Goal: Task Accomplishment & Management: Complete application form

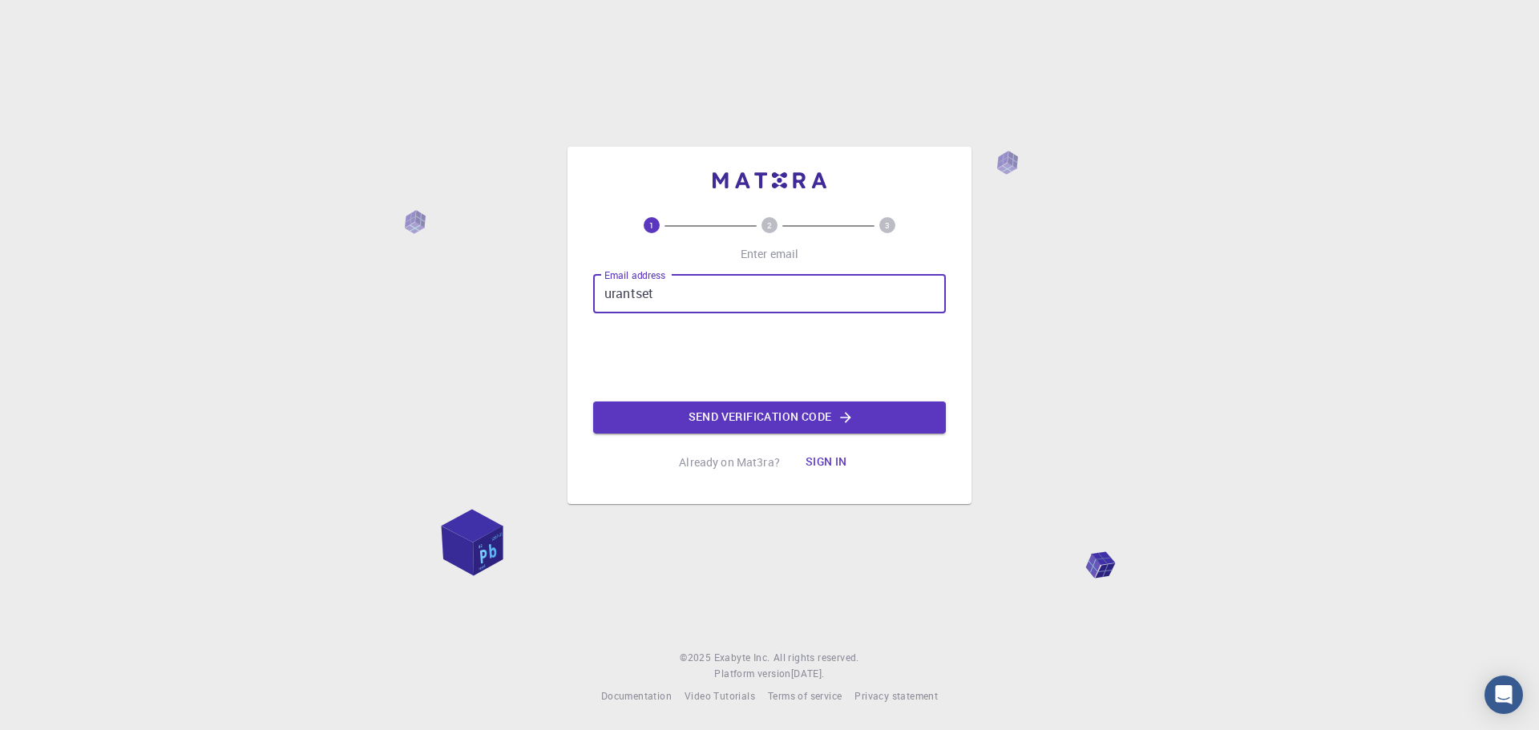
type input "[EMAIL_ADDRESS][DOMAIN_NAME]"
click at [754, 419] on button "Send verification code" at bounding box center [769, 418] width 353 height 32
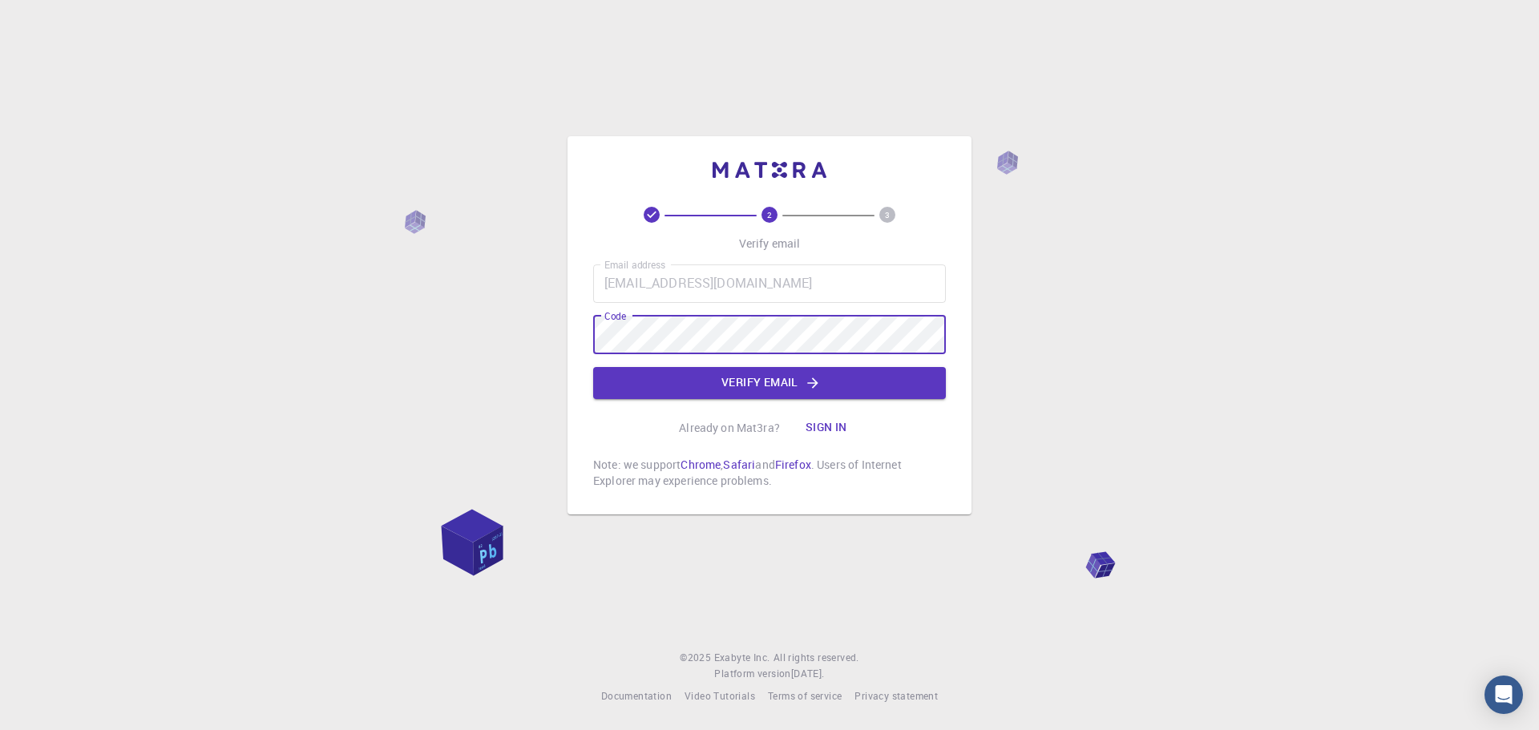
click at [831, 426] on button "Sign in" at bounding box center [826, 428] width 67 height 32
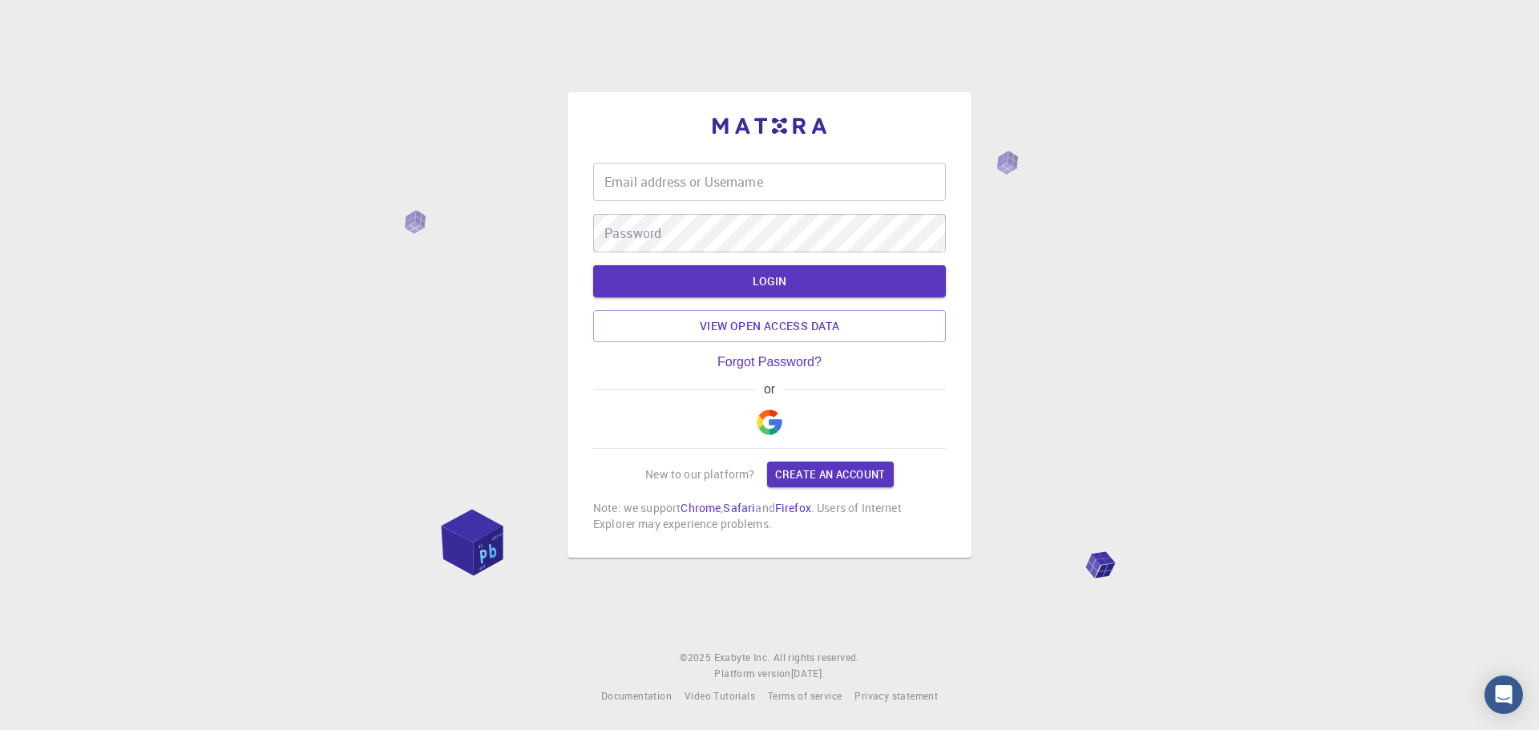
click at [770, 183] on input "Email address or Username" at bounding box center [769, 182] width 353 height 38
paste input "149 167"
type input "149 167"
drag, startPoint x: 680, startPoint y: 182, endPoint x: 533, endPoint y: 182, distance: 146.7
click at [533, 182] on div "Email address or Username 149 167 Email address or Username Password Password L…" at bounding box center [769, 365] width 1539 height 730
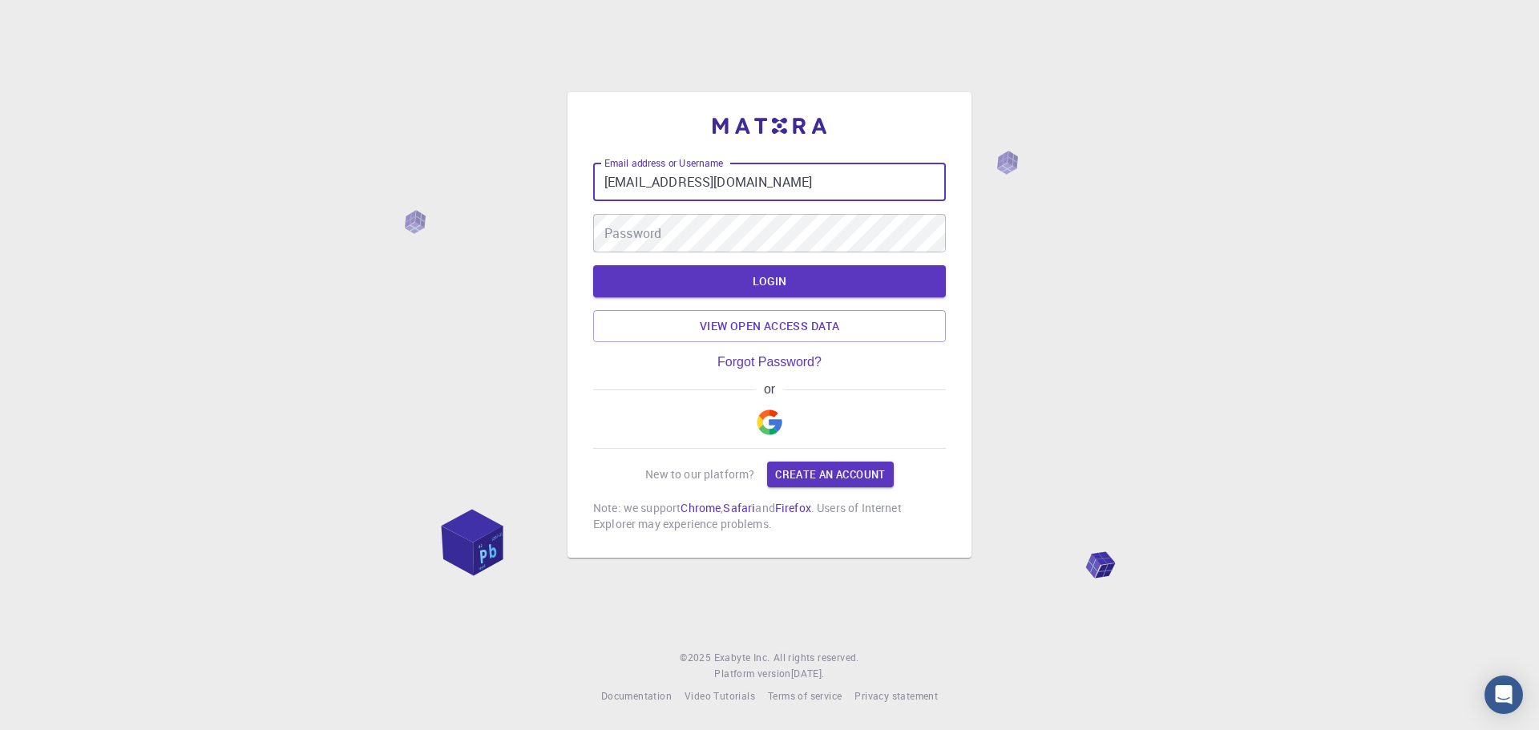
type input "[EMAIL_ADDRESS][DOMAIN_NAME]"
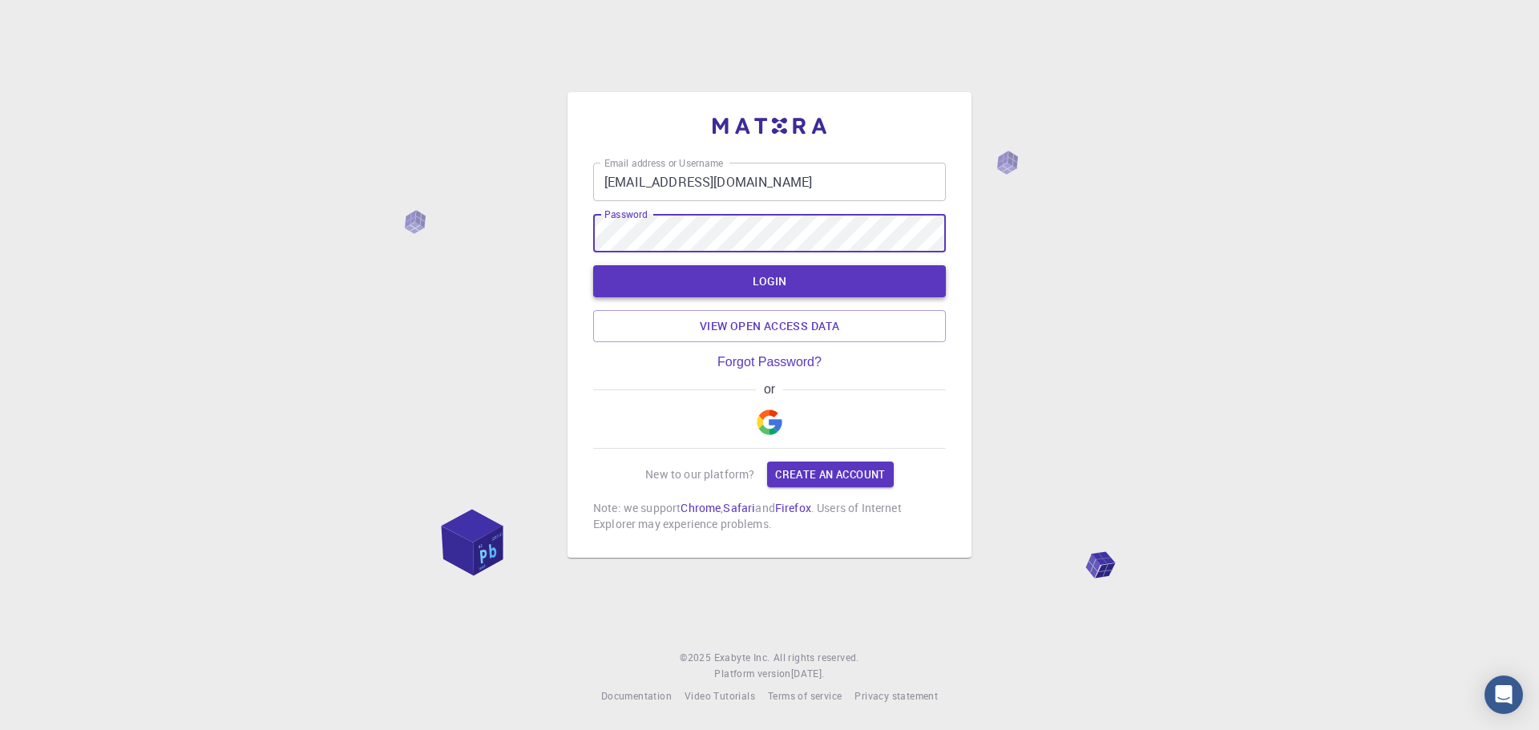
click at [805, 292] on button "LOGIN" at bounding box center [769, 281] width 353 height 32
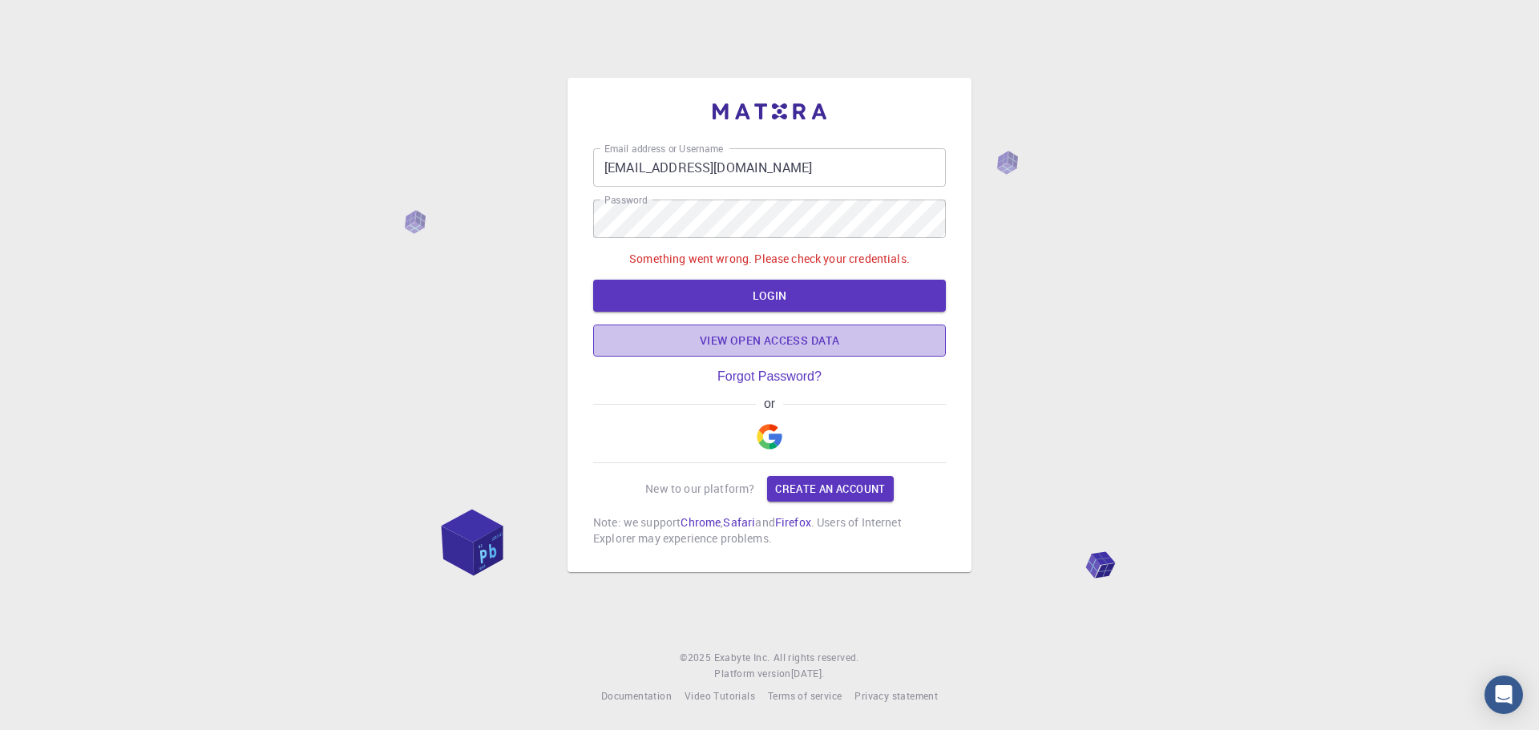
click at [762, 344] on link "View open access data" at bounding box center [769, 341] width 353 height 32
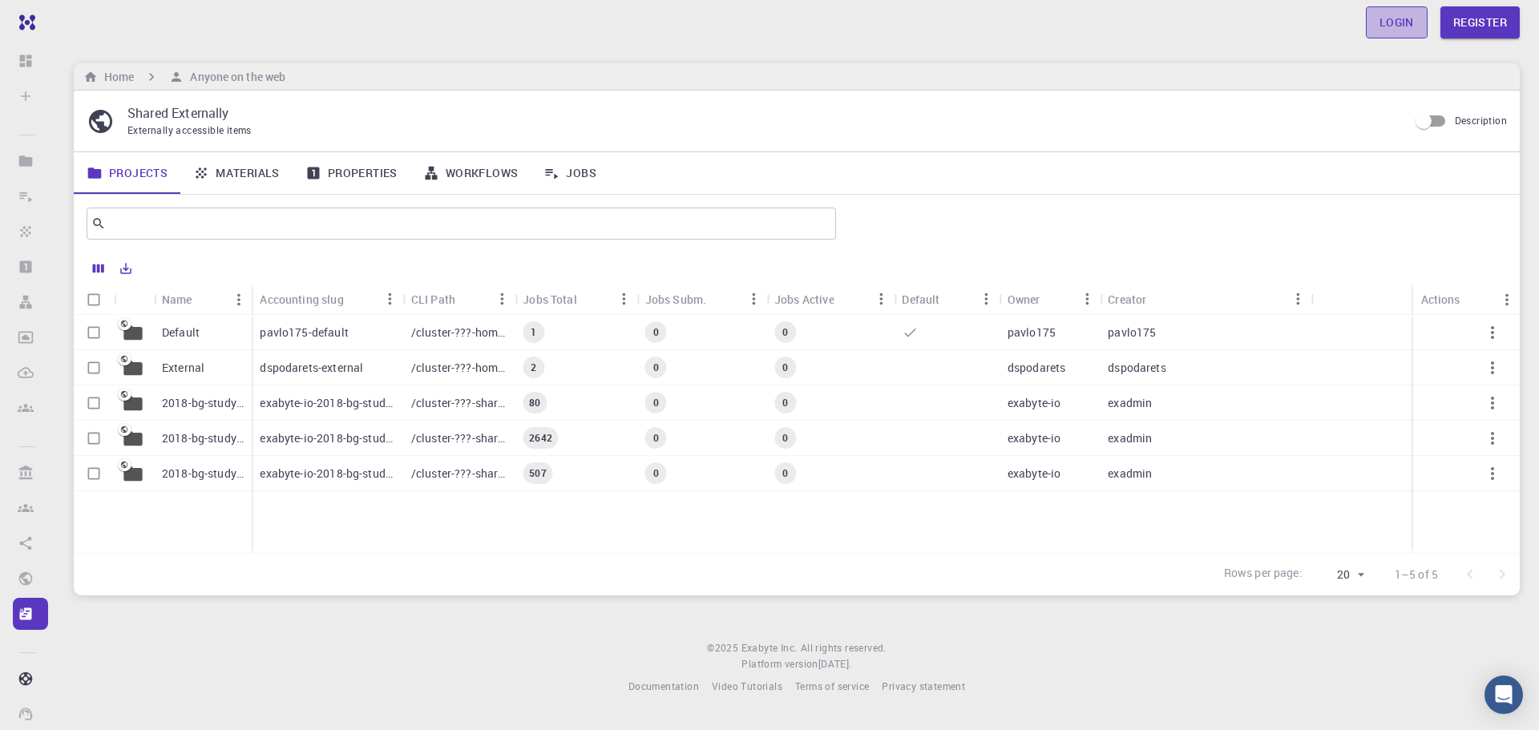
click at [1399, 20] on link "Login" at bounding box center [1397, 22] width 62 height 32
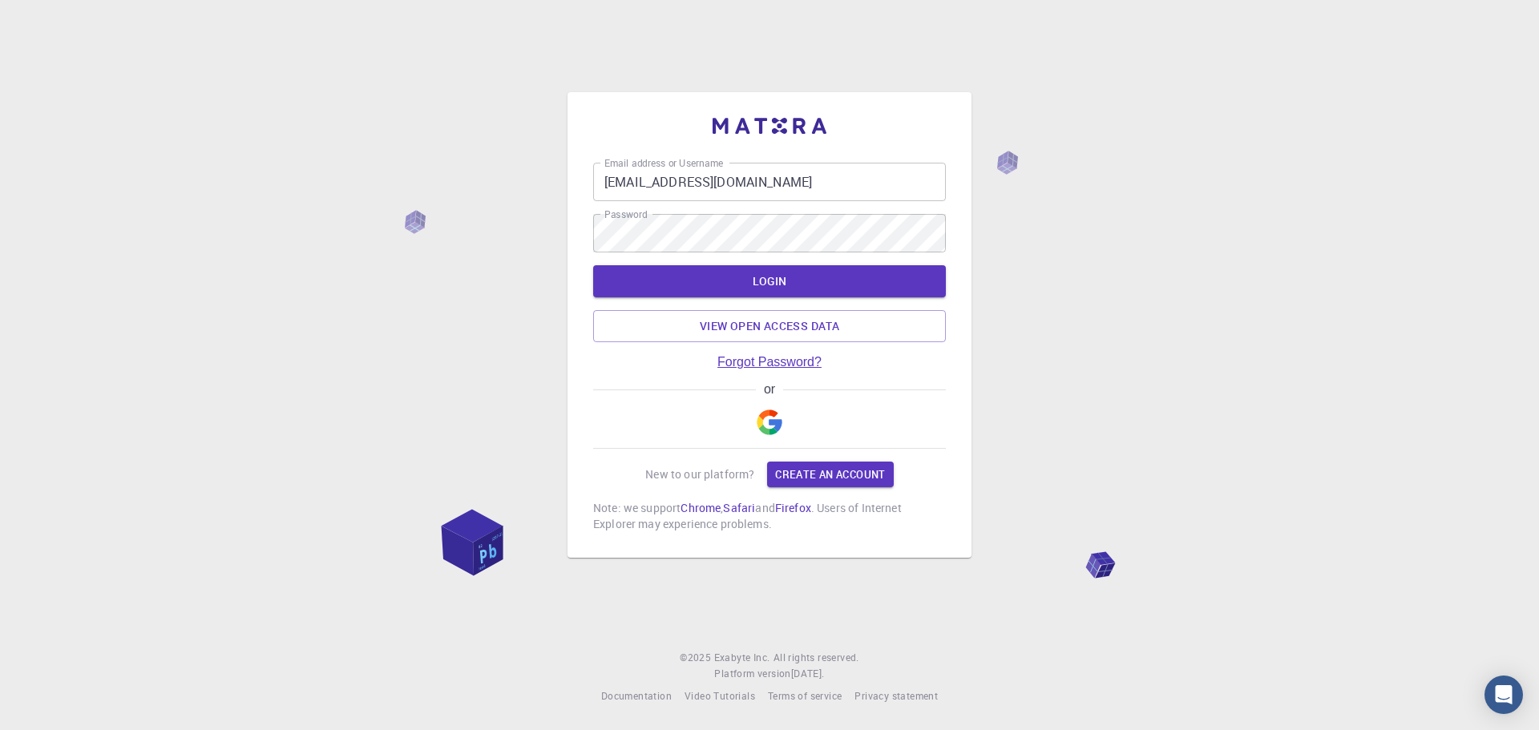
click at [744, 359] on link "Forgot Password?" at bounding box center [770, 362] width 104 height 14
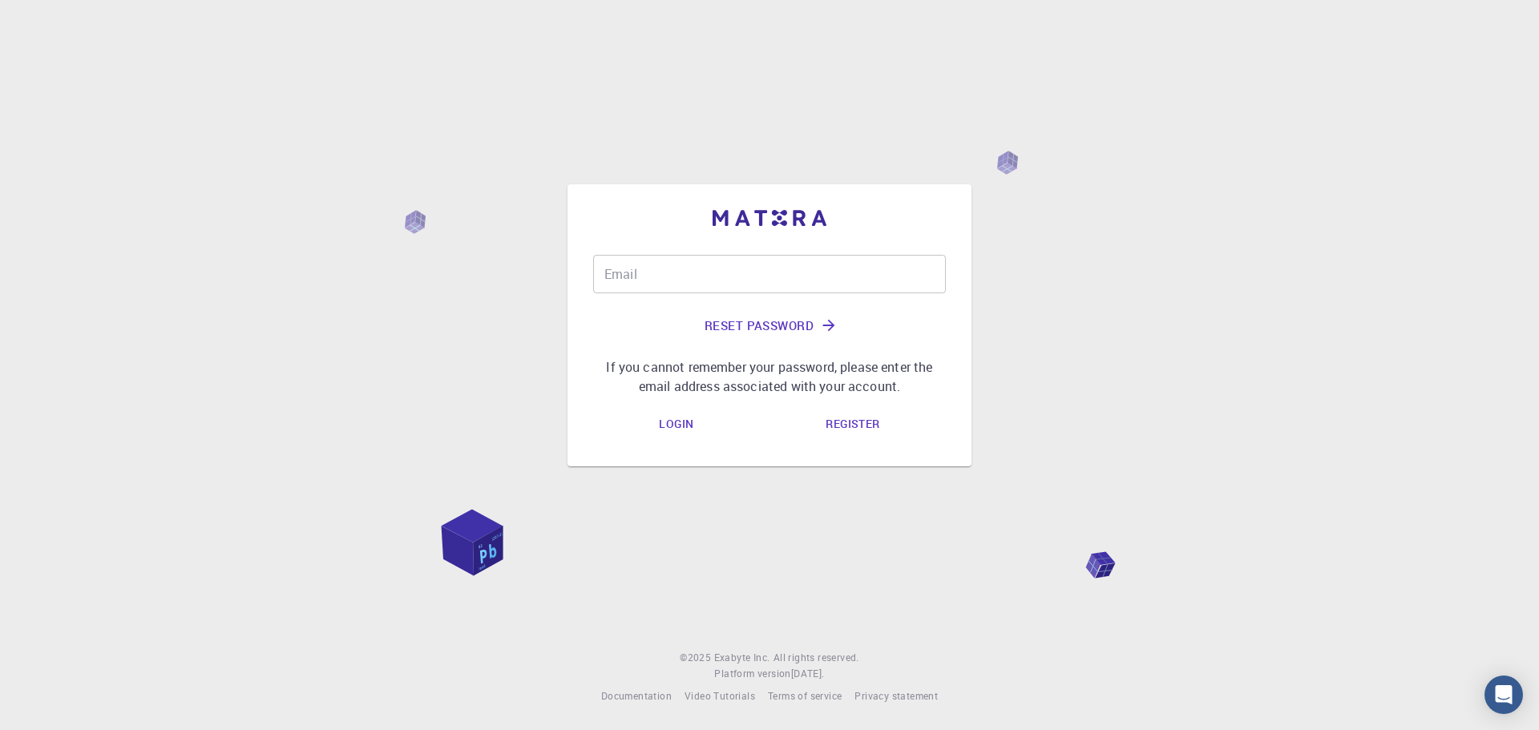
click at [690, 276] on input "Email" at bounding box center [769, 274] width 353 height 38
type input "[EMAIL_ADDRESS][DOMAIN_NAME]"
click at [772, 334] on button "Reset Password" at bounding box center [769, 325] width 353 height 38
click at [674, 428] on link "Login" at bounding box center [676, 425] width 60 height 32
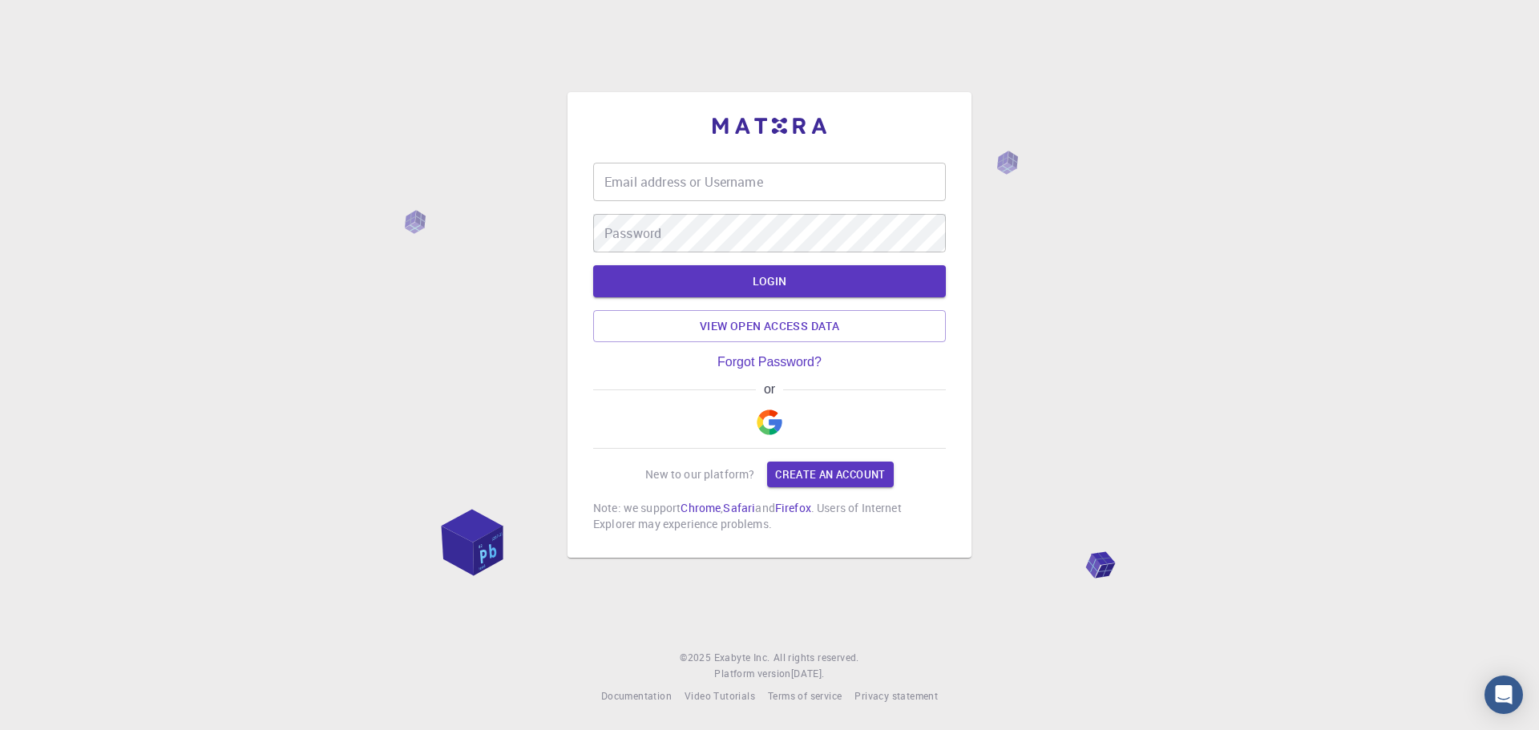
type input "[EMAIL_ADDRESS][DOMAIN_NAME]"
click at [734, 359] on link "Forgot Password?" at bounding box center [770, 362] width 104 height 14
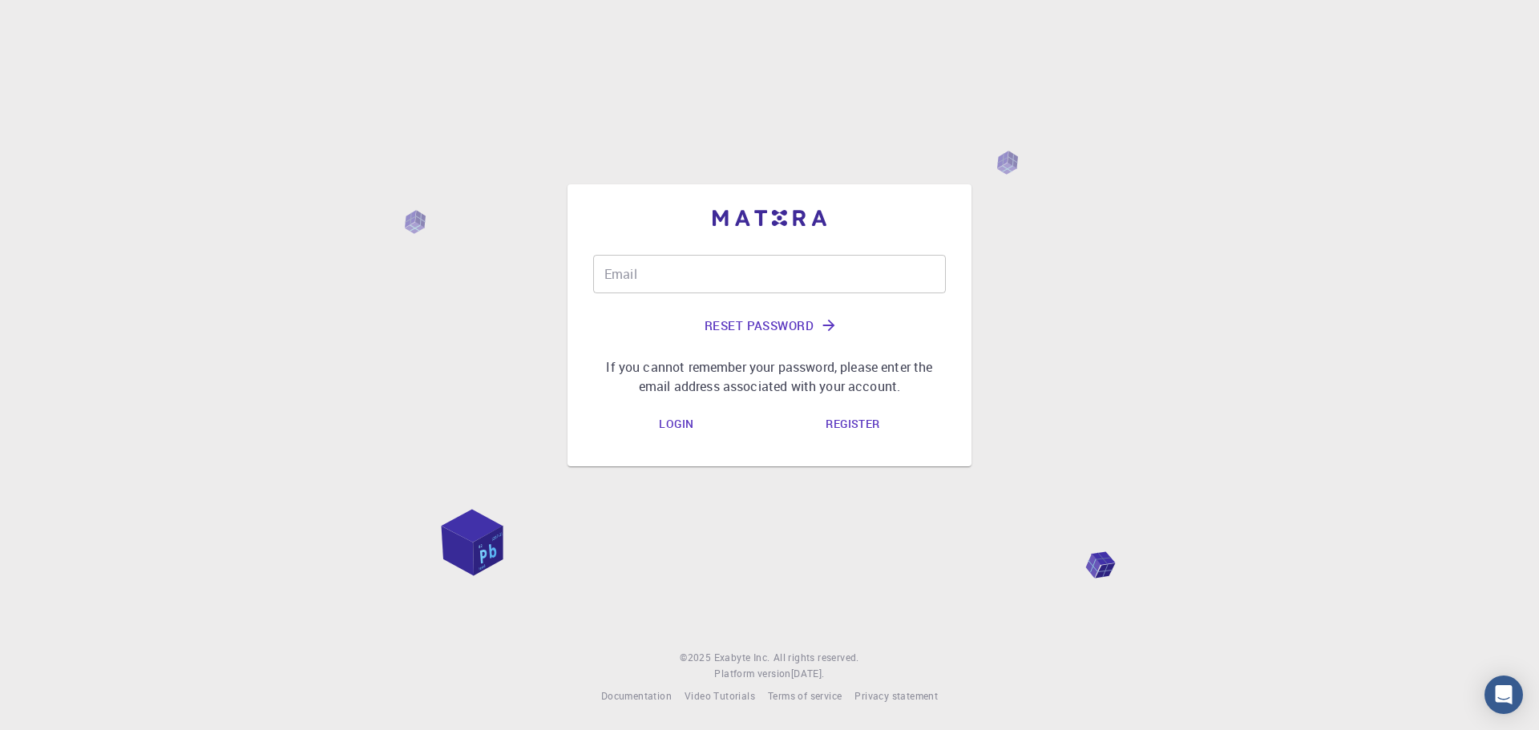
click at [681, 267] on input "Email" at bounding box center [769, 274] width 353 height 38
type input "[EMAIL_ADDRESS][DOMAIN_NAME]"
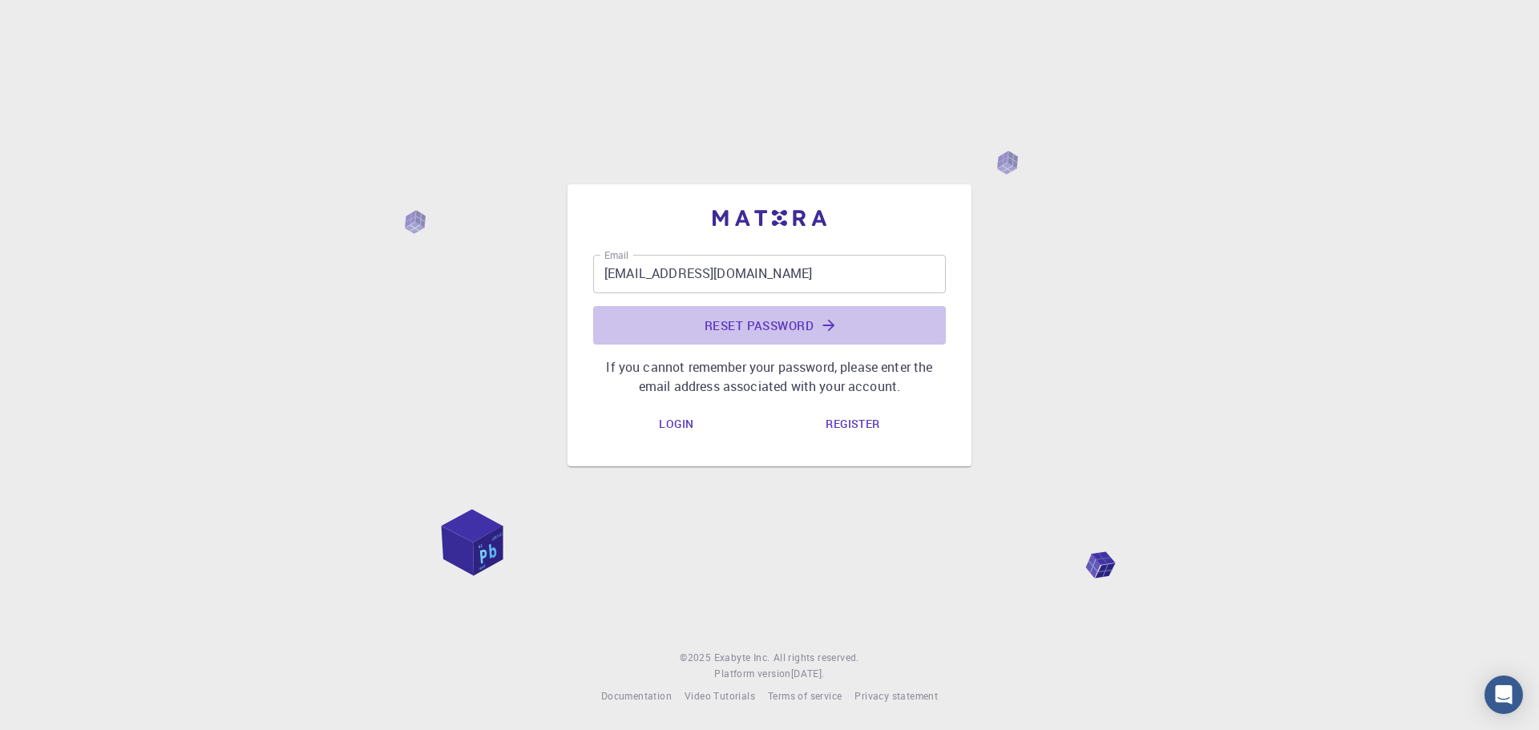
click at [778, 322] on button "Reset Password" at bounding box center [769, 325] width 353 height 38
click at [839, 425] on link "Register" at bounding box center [852, 425] width 79 height 32
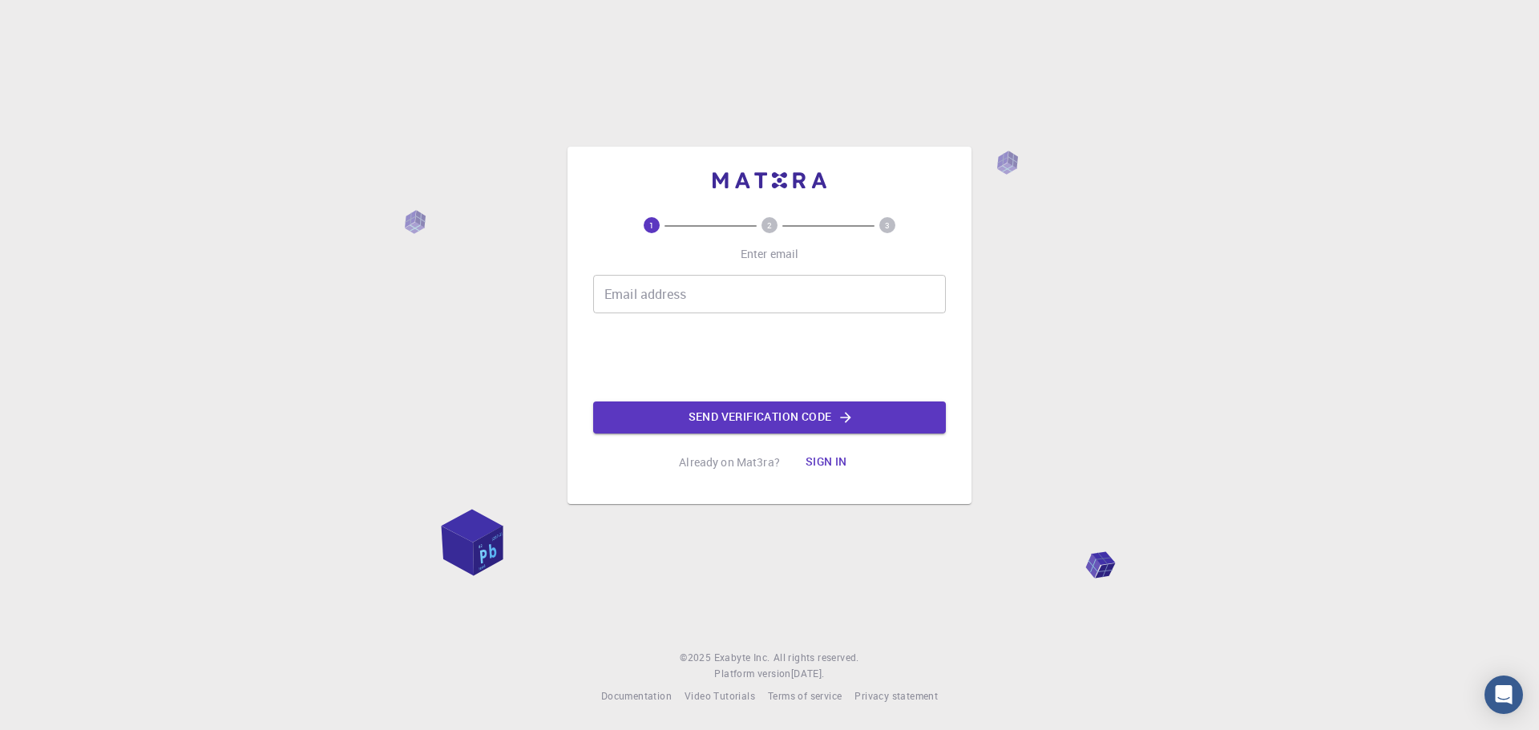
click at [694, 295] on input "Email address" at bounding box center [769, 294] width 353 height 38
type input "[EMAIL_ADDRESS][DOMAIN_NAME]"
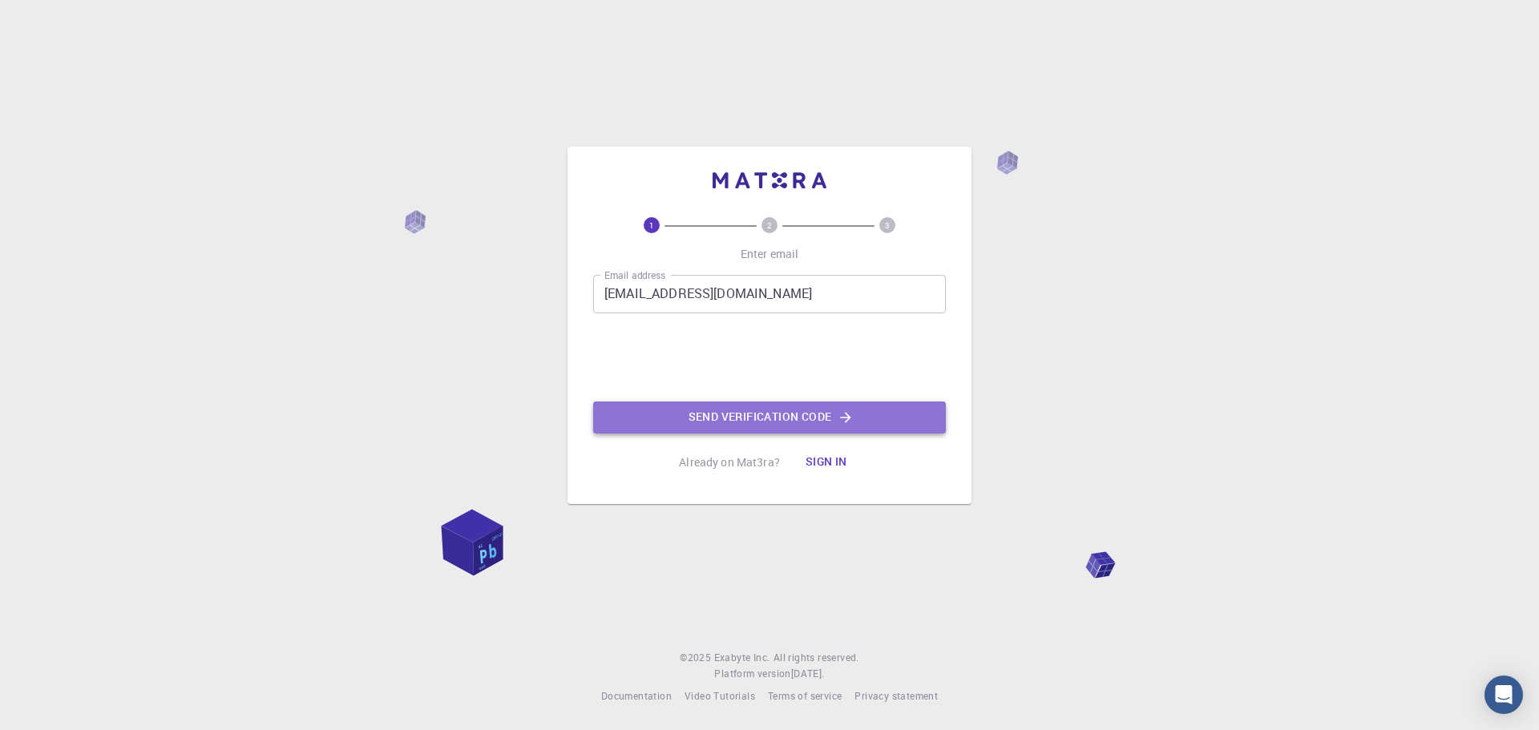
click at [756, 421] on button "Send verification code" at bounding box center [769, 418] width 353 height 32
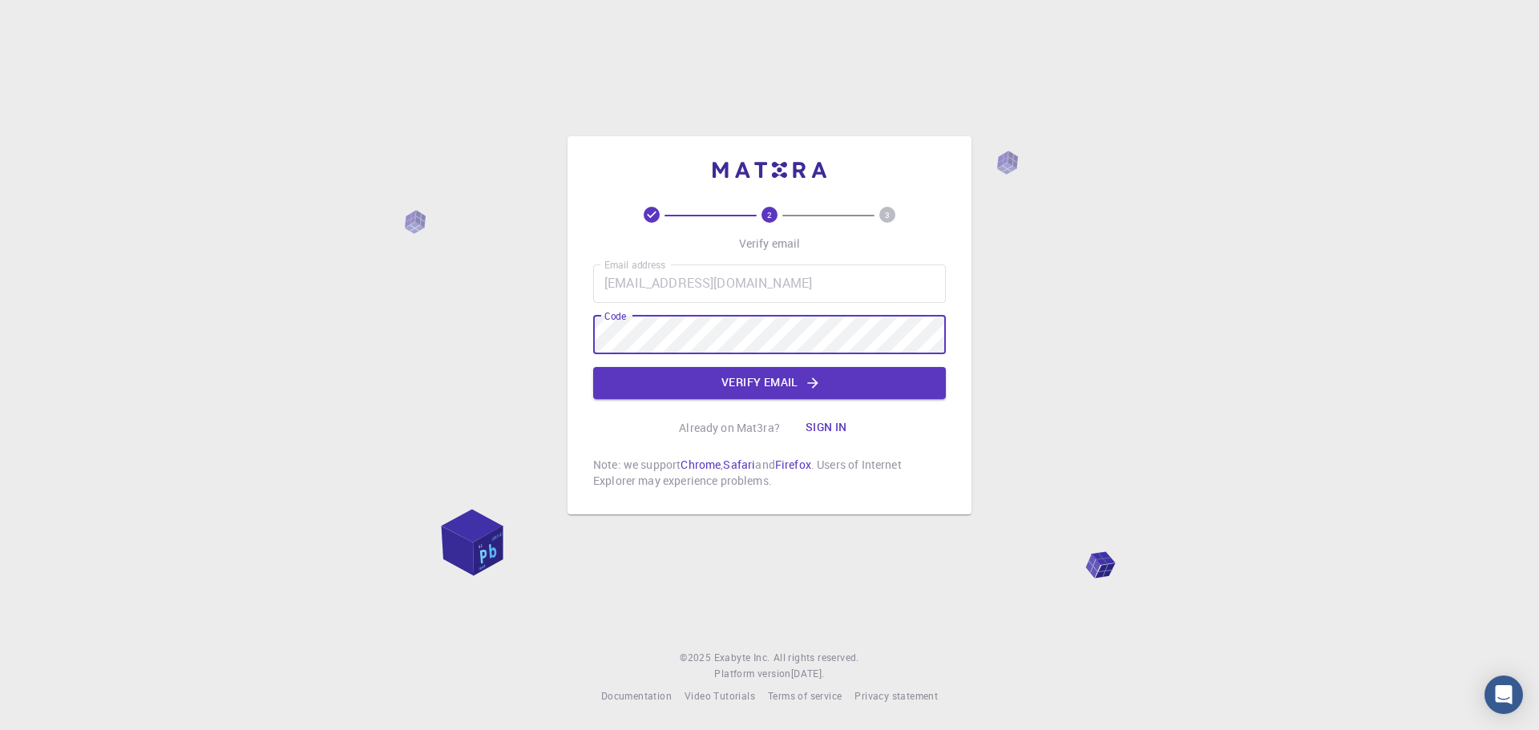
click at [1232, 334] on div "2 3 Verify email Email address [EMAIL_ADDRESS][DOMAIN_NAME] Email address Code …" at bounding box center [769, 365] width 1539 height 730
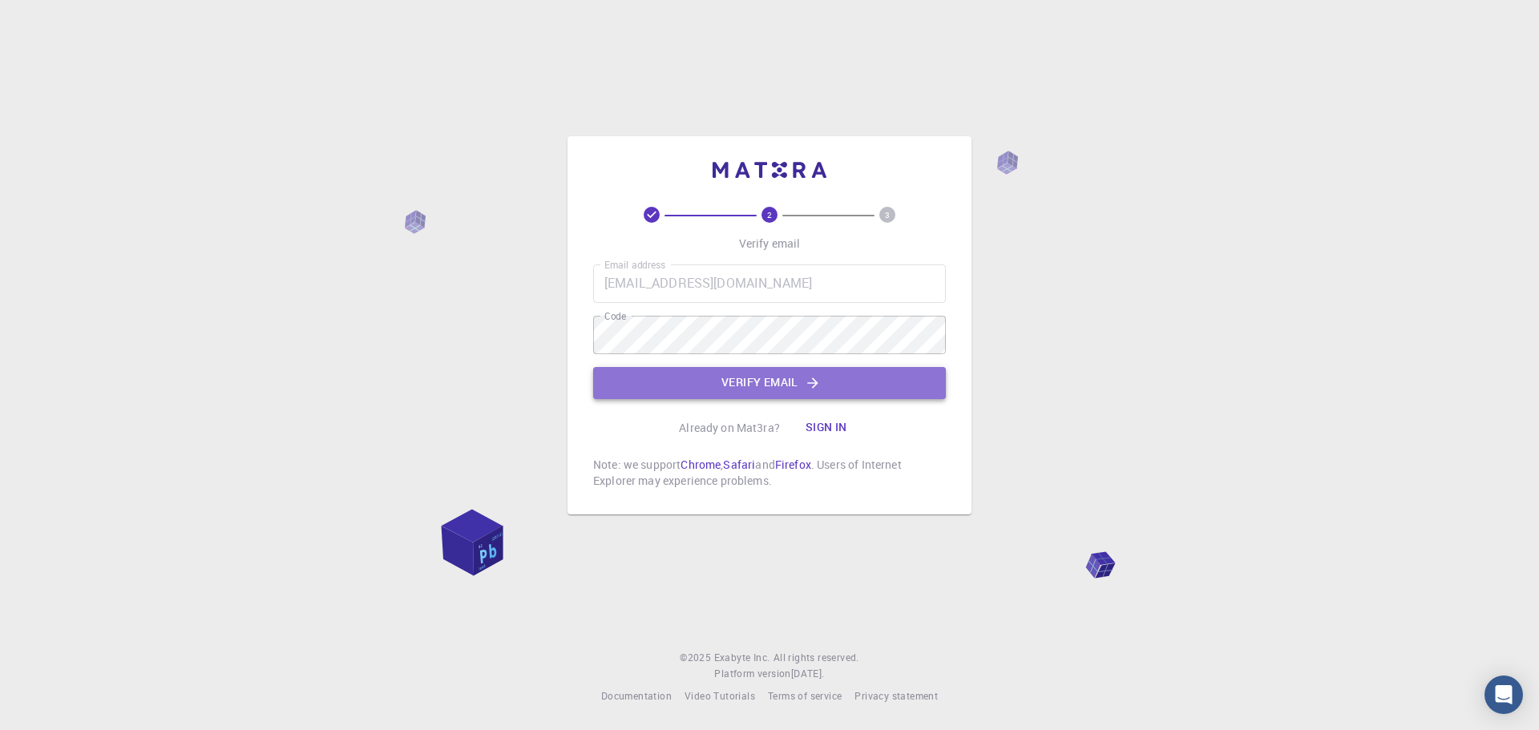
click at [830, 377] on button "Verify email" at bounding box center [769, 383] width 353 height 32
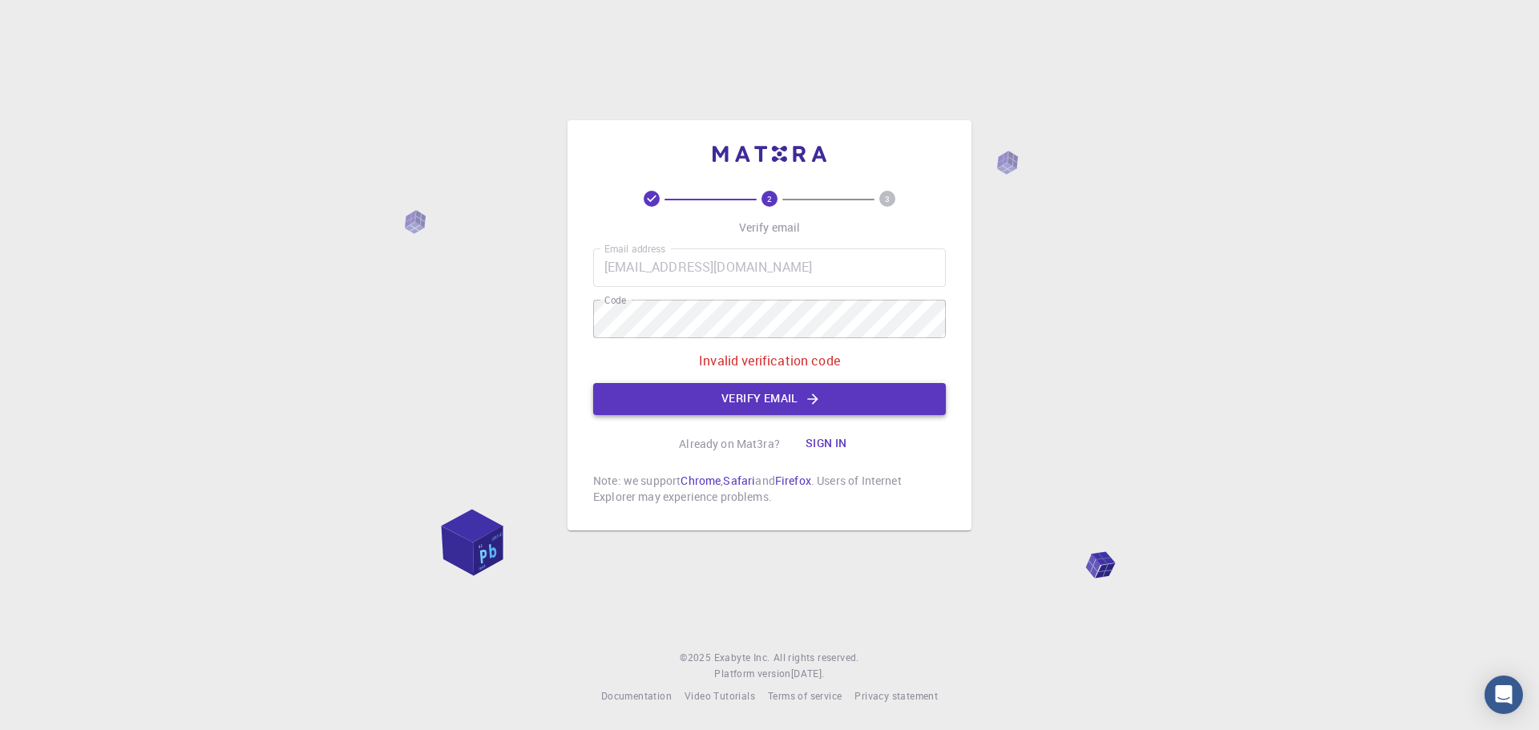
click at [757, 392] on button "Verify email" at bounding box center [769, 399] width 353 height 32
click at [568, 319] on div "2 3 Verify email Email address [EMAIL_ADDRESS][DOMAIN_NAME] Email address Code …" at bounding box center [770, 325] width 404 height 410
click at [628, 398] on button "Verify email" at bounding box center [769, 399] width 353 height 32
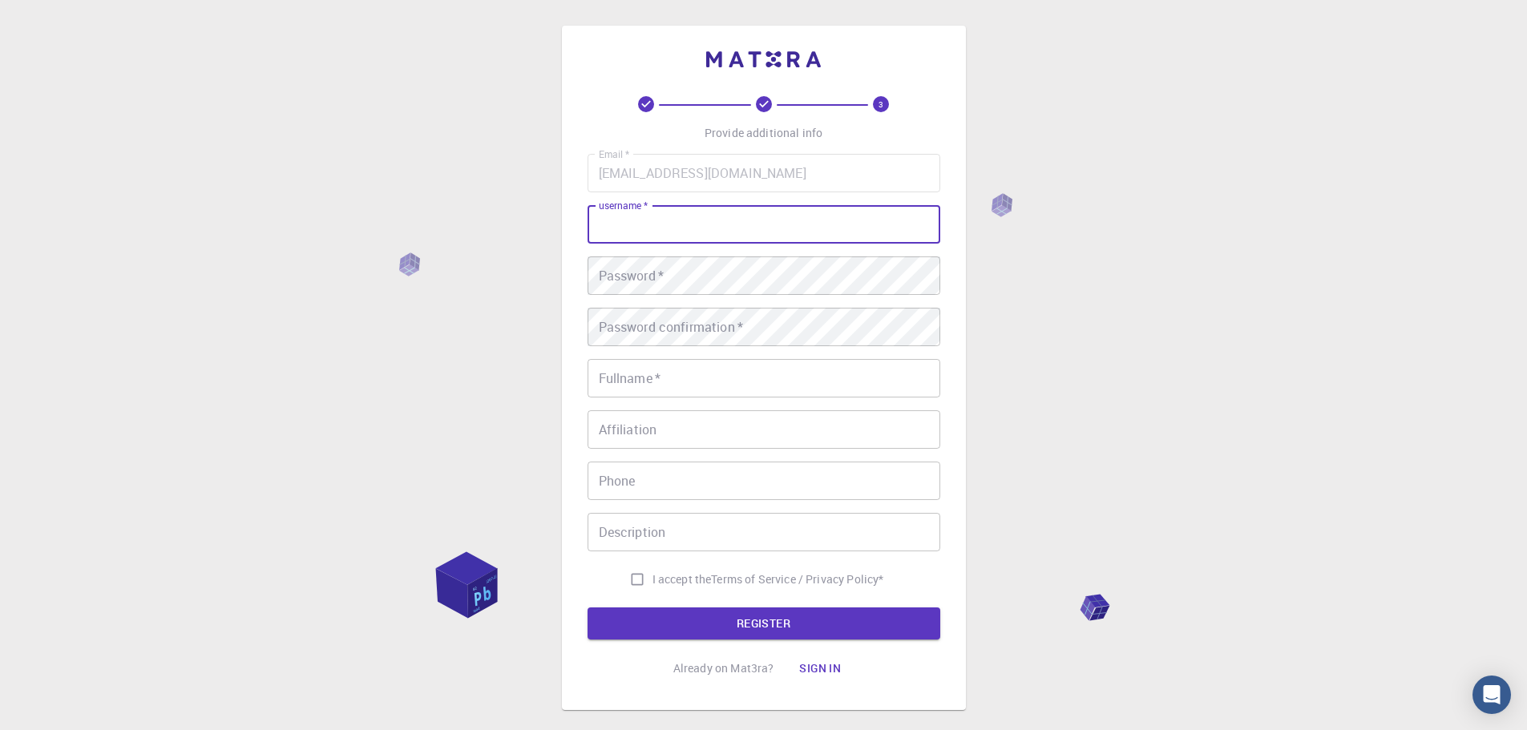
click at [647, 226] on input "username   *" at bounding box center [764, 224] width 353 height 38
type input "Urnaa"
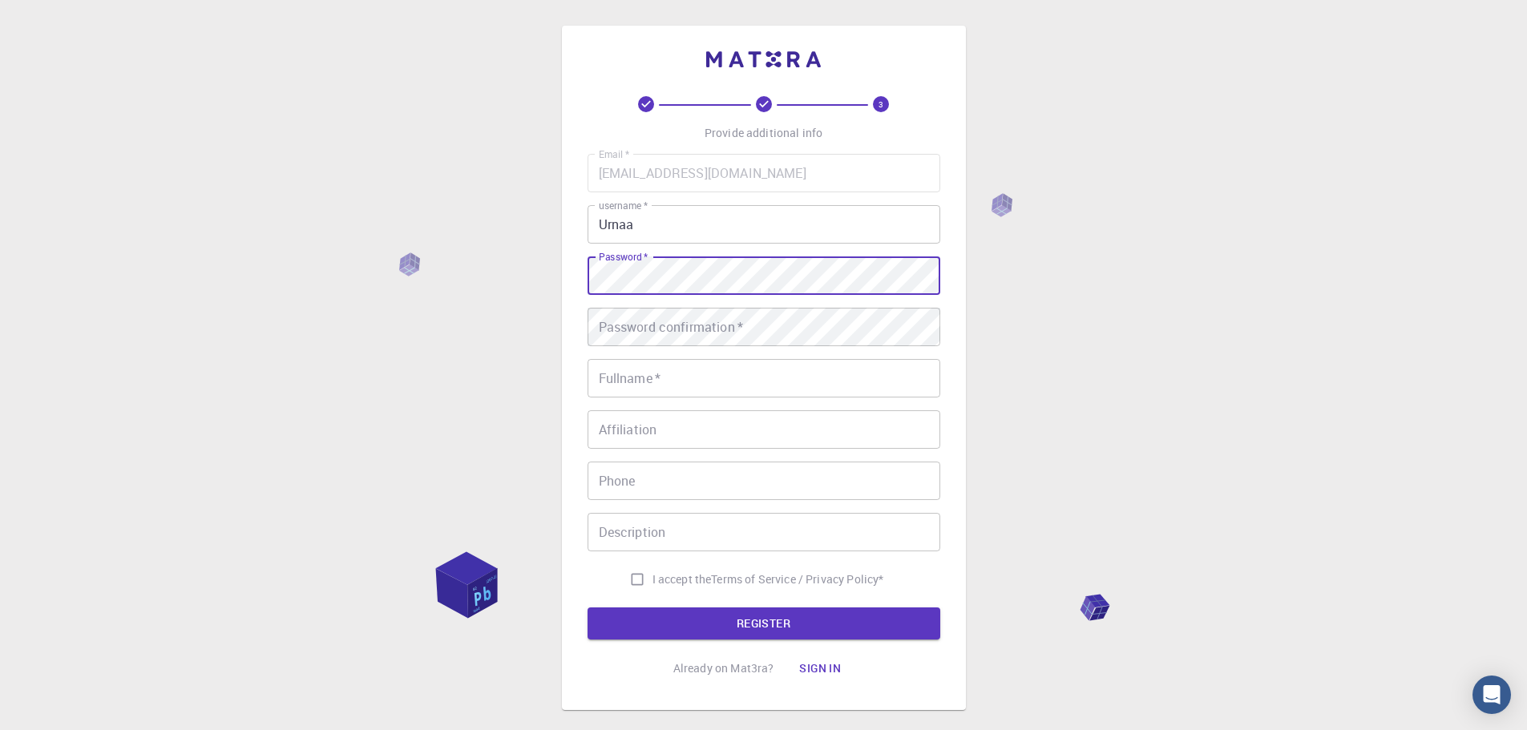
click at [422, 280] on div "3 Provide additional info Email   * [EMAIL_ADDRESS][DOMAIN_NAME] Email   * user…" at bounding box center [763, 408] width 1527 height 816
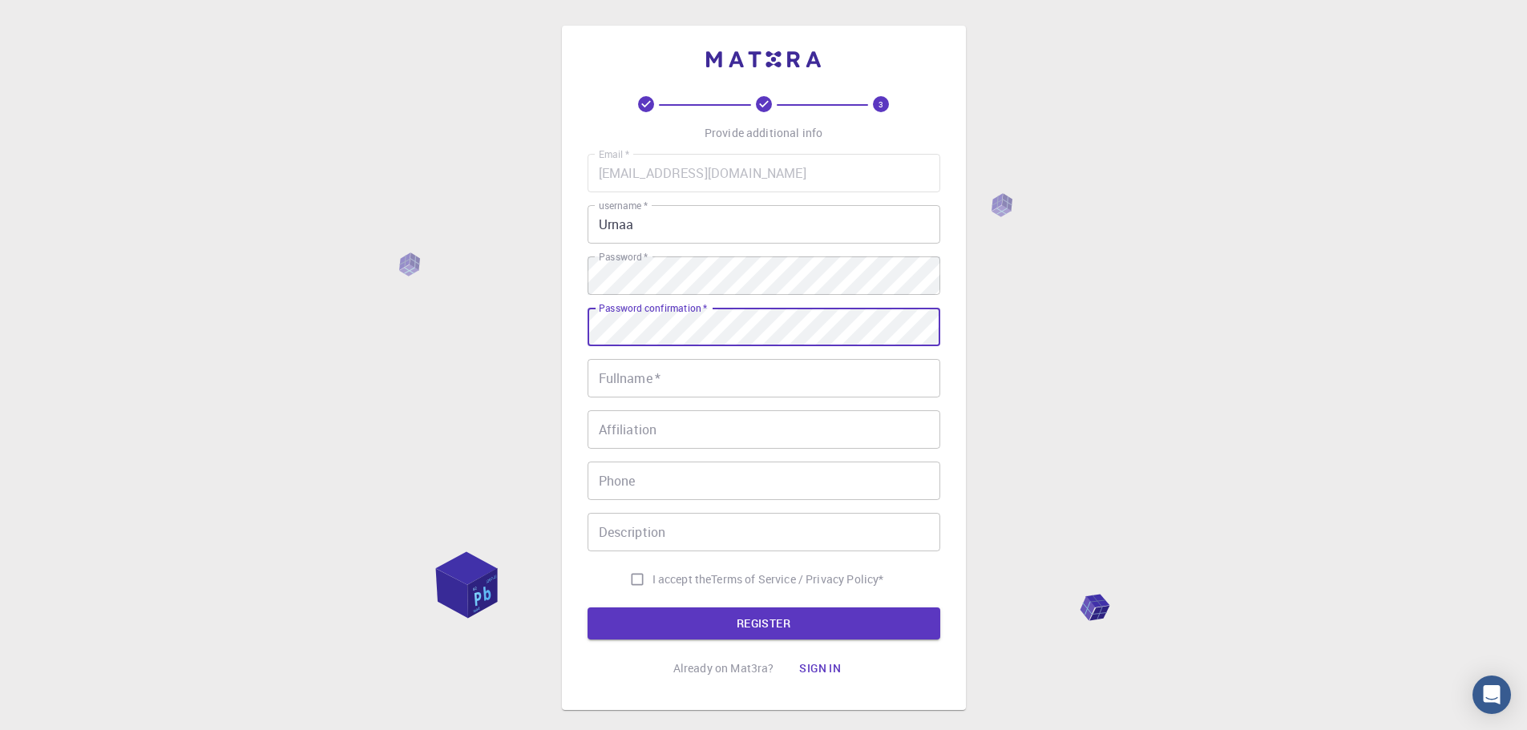
drag, startPoint x: 617, startPoint y: 378, endPoint x: 875, endPoint y: 384, distance: 258.2
click at [617, 378] on input "Fullname   *" at bounding box center [764, 378] width 353 height 38
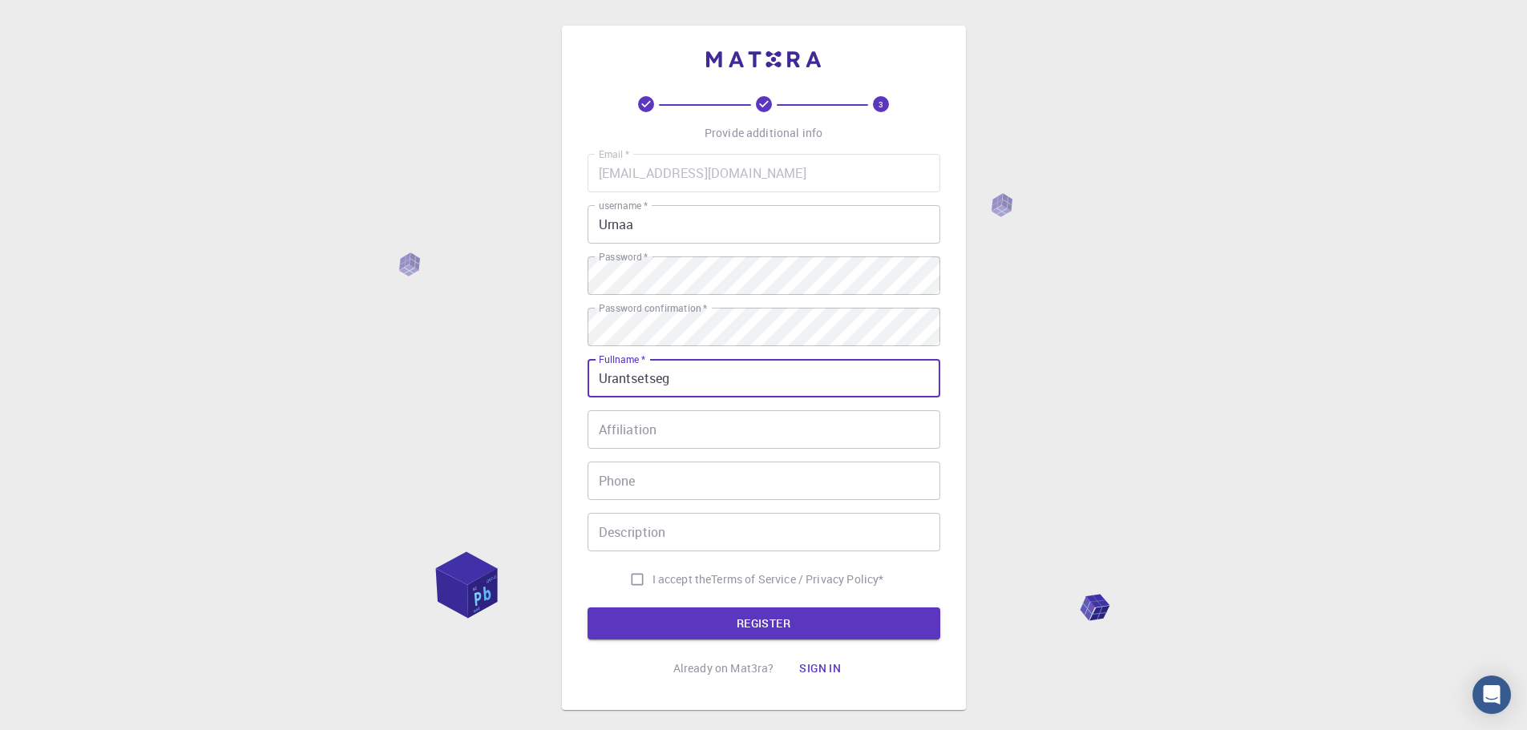
type input "Urantsetseg"
click at [665, 428] on input "Affiliation" at bounding box center [764, 429] width 353 height 38
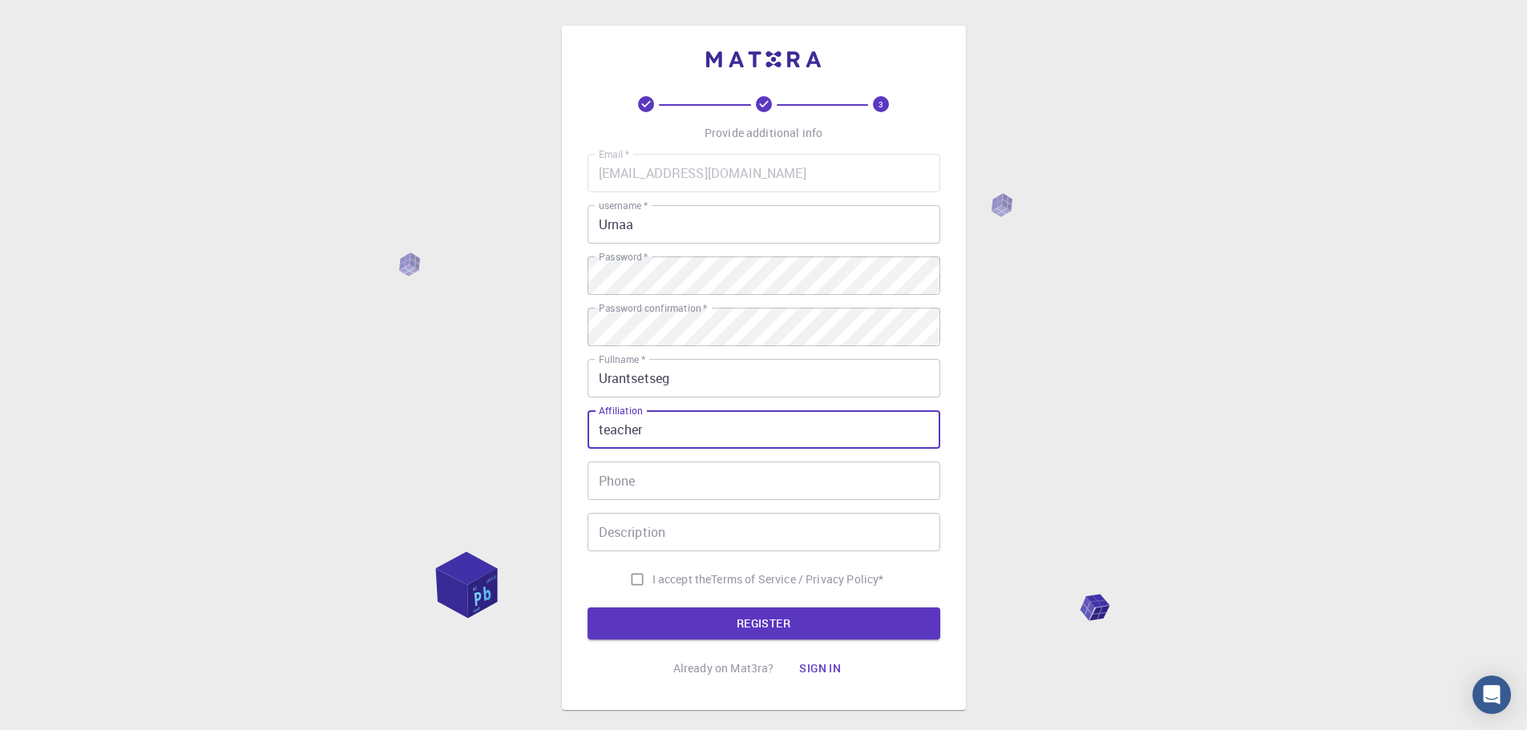
type input "teacher"
click at [653, 479] on input "Phone" at bounding box center [764, 481] width 353 height 38
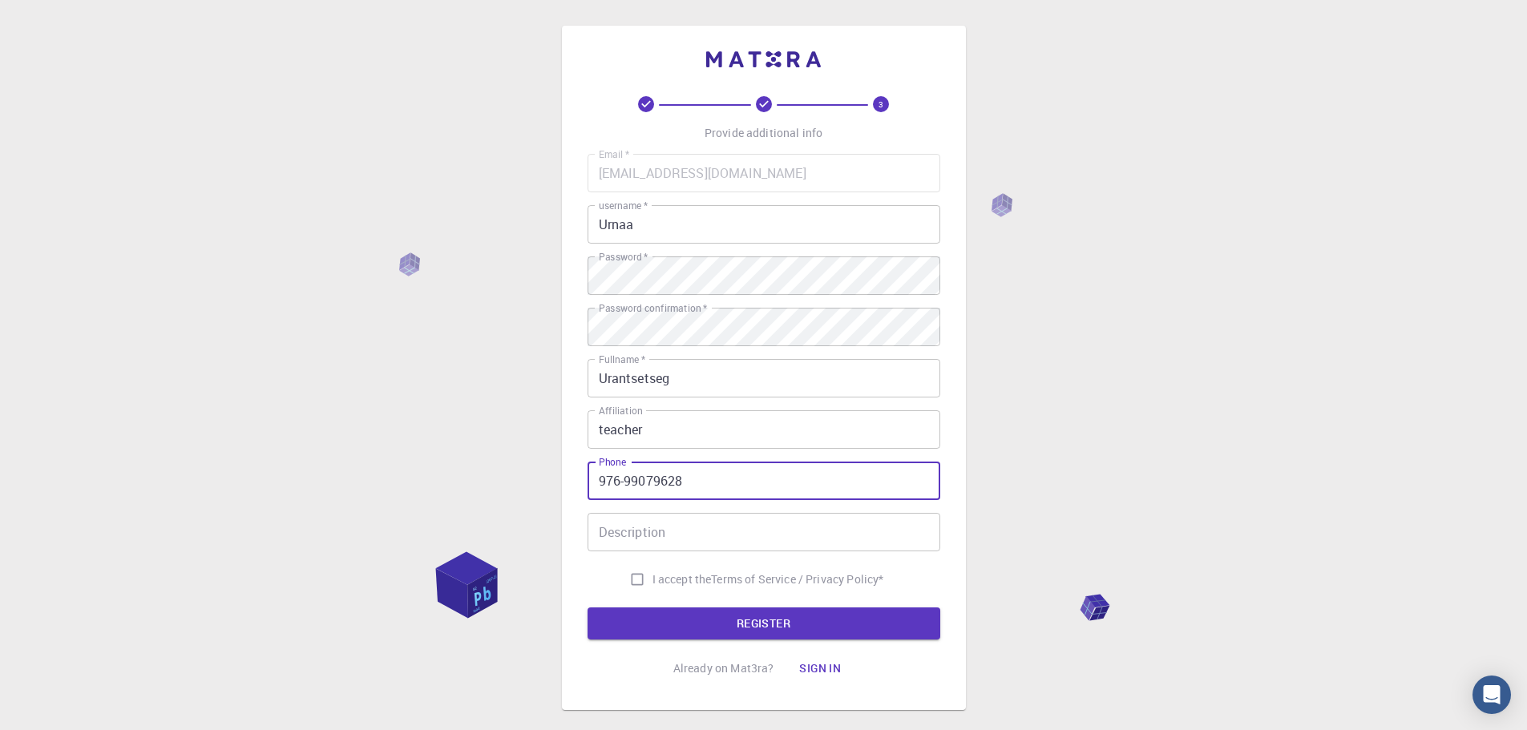
type input "976-99079628"
click at [669, 528] on input "Description" at bounding box center [764, 532] width 353 height 38
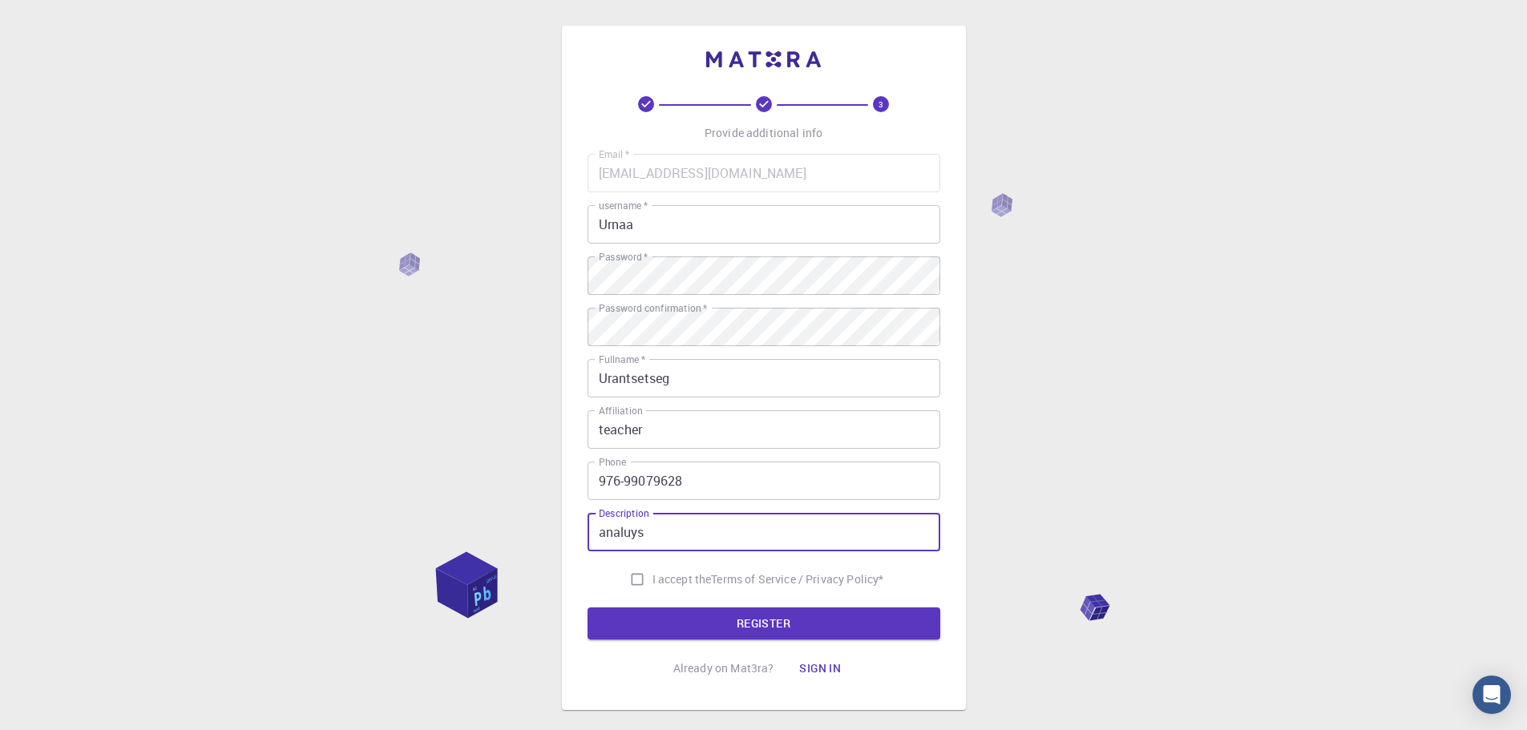
type input "analuys"
click at [641, 577] on input "I accept the Terms of Service / Privacy Policy *" at bounding box center [637, 579] width 30 height 30
checkbox input "true"
click at [756, 624] on button "REGISTER" at bounding box center [764, 624] width 353 height 32
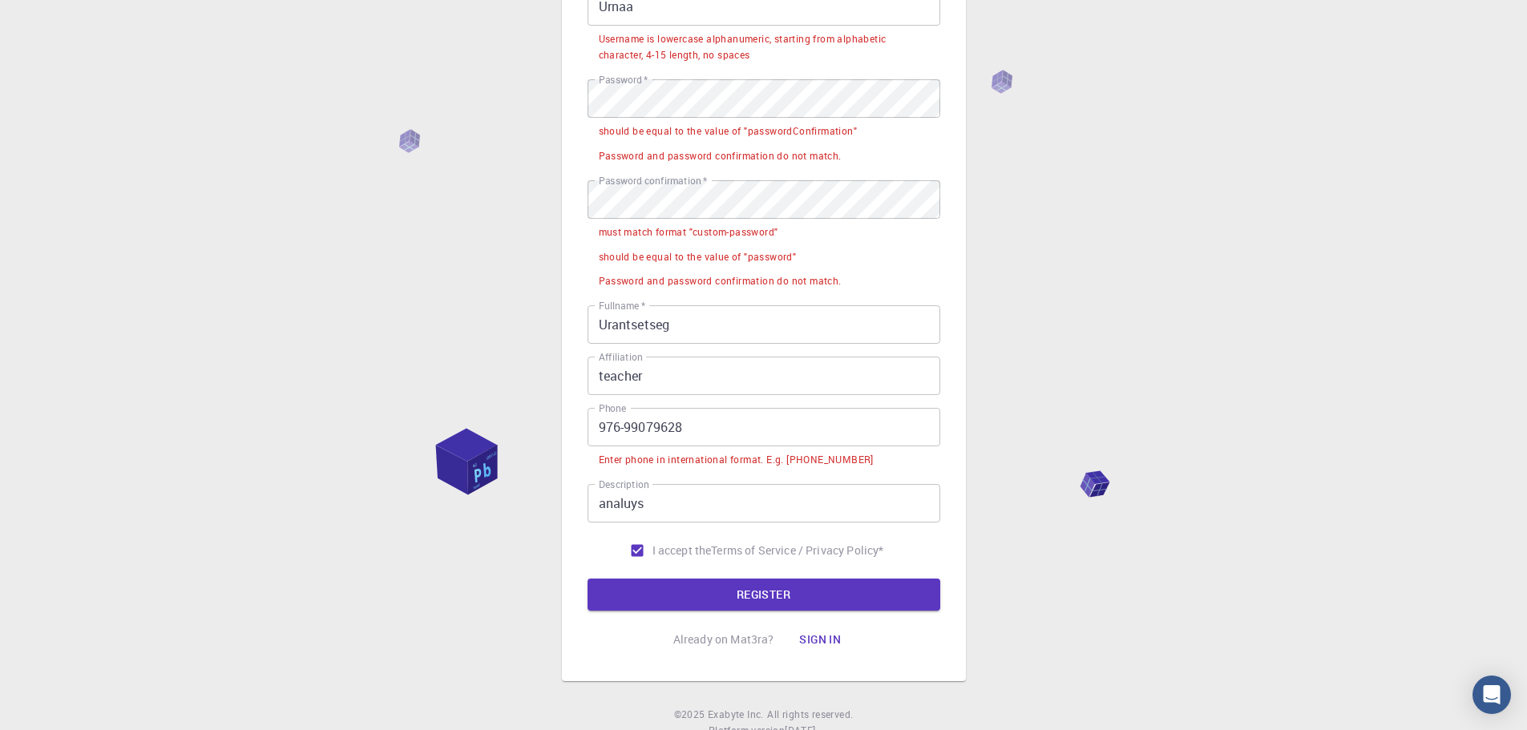
scroll to position [275, 0]
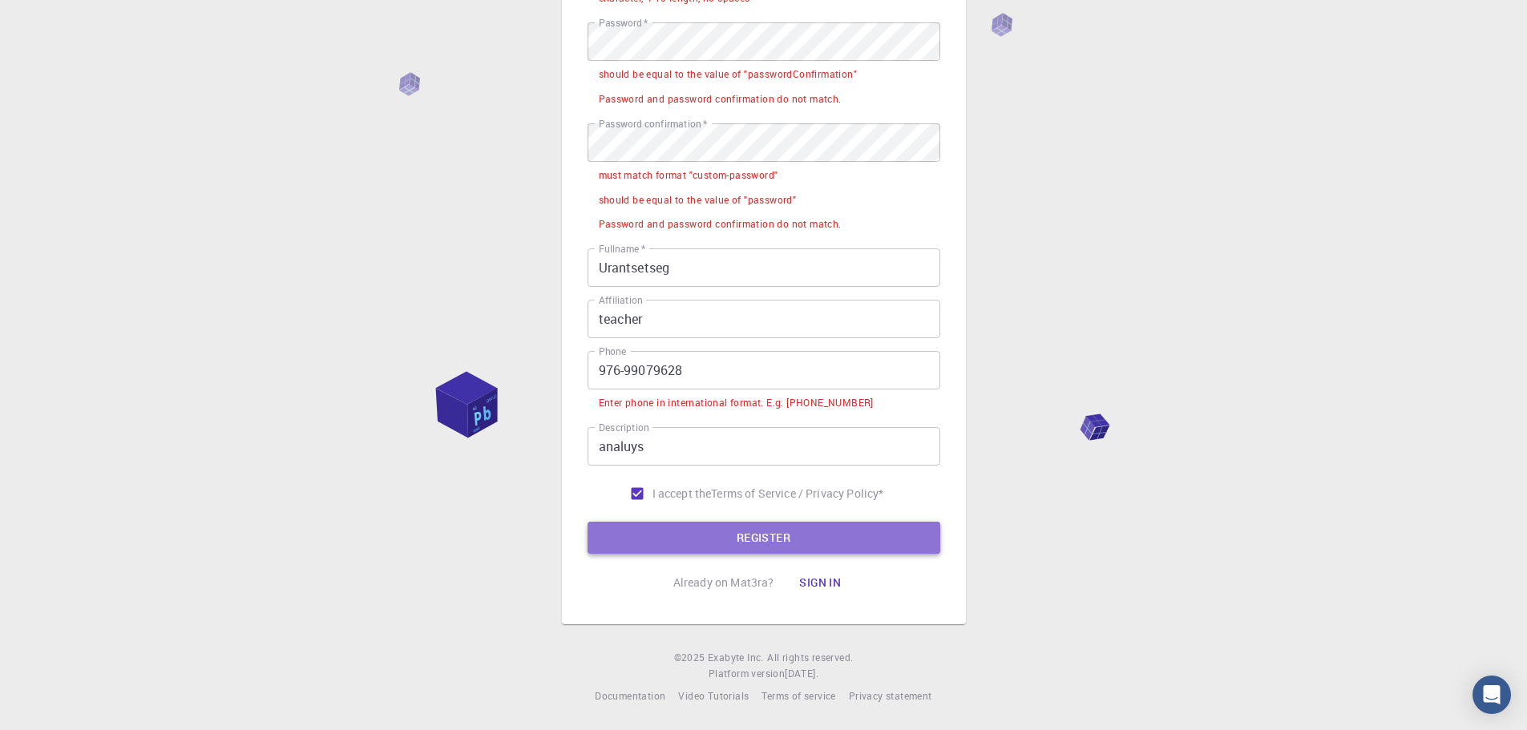
click at [778, 540] on button "REGISTER" at bounding box center [764, 538] width 353 height 32
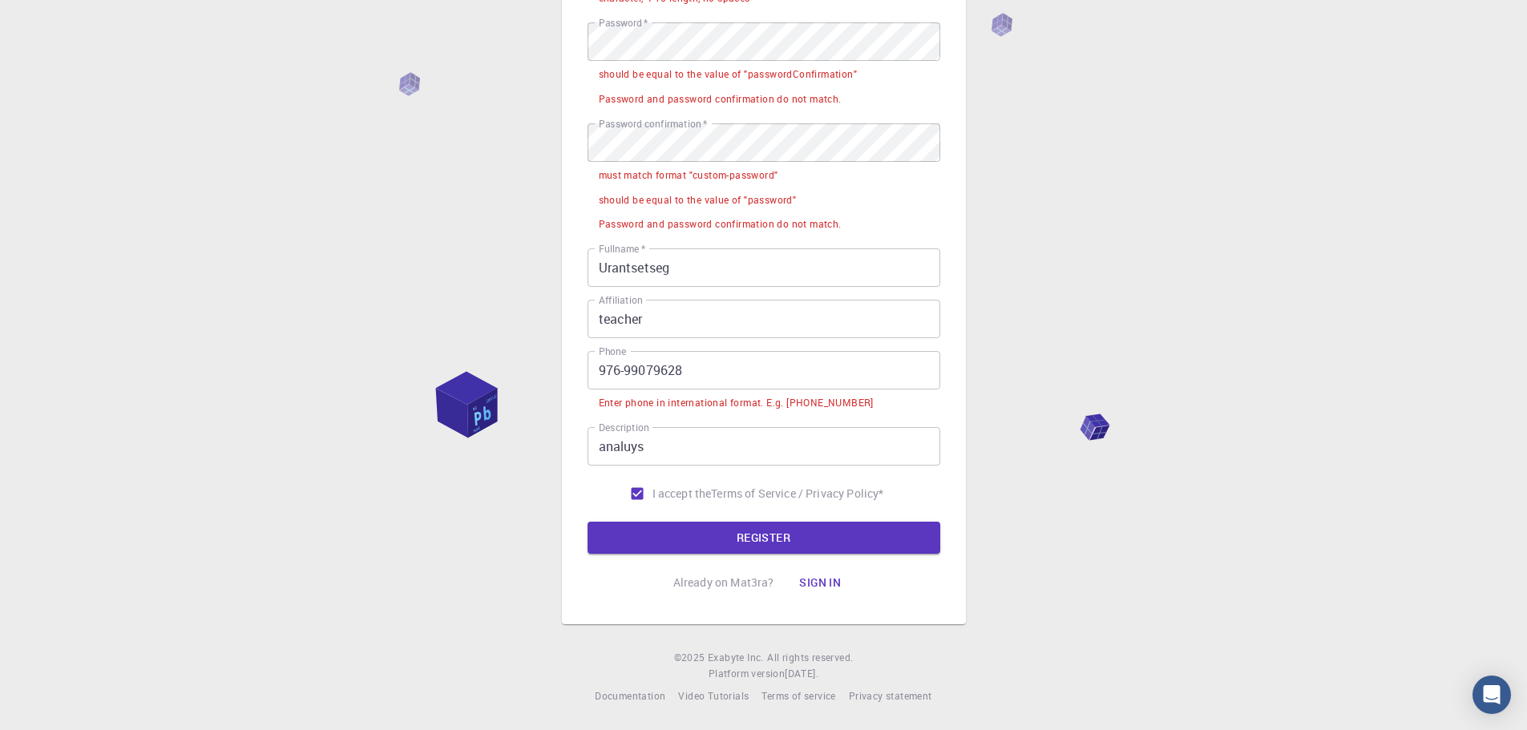
click at [625, 368] on input "976-99079628" at bounding box center [764, 370] width 353 height 38
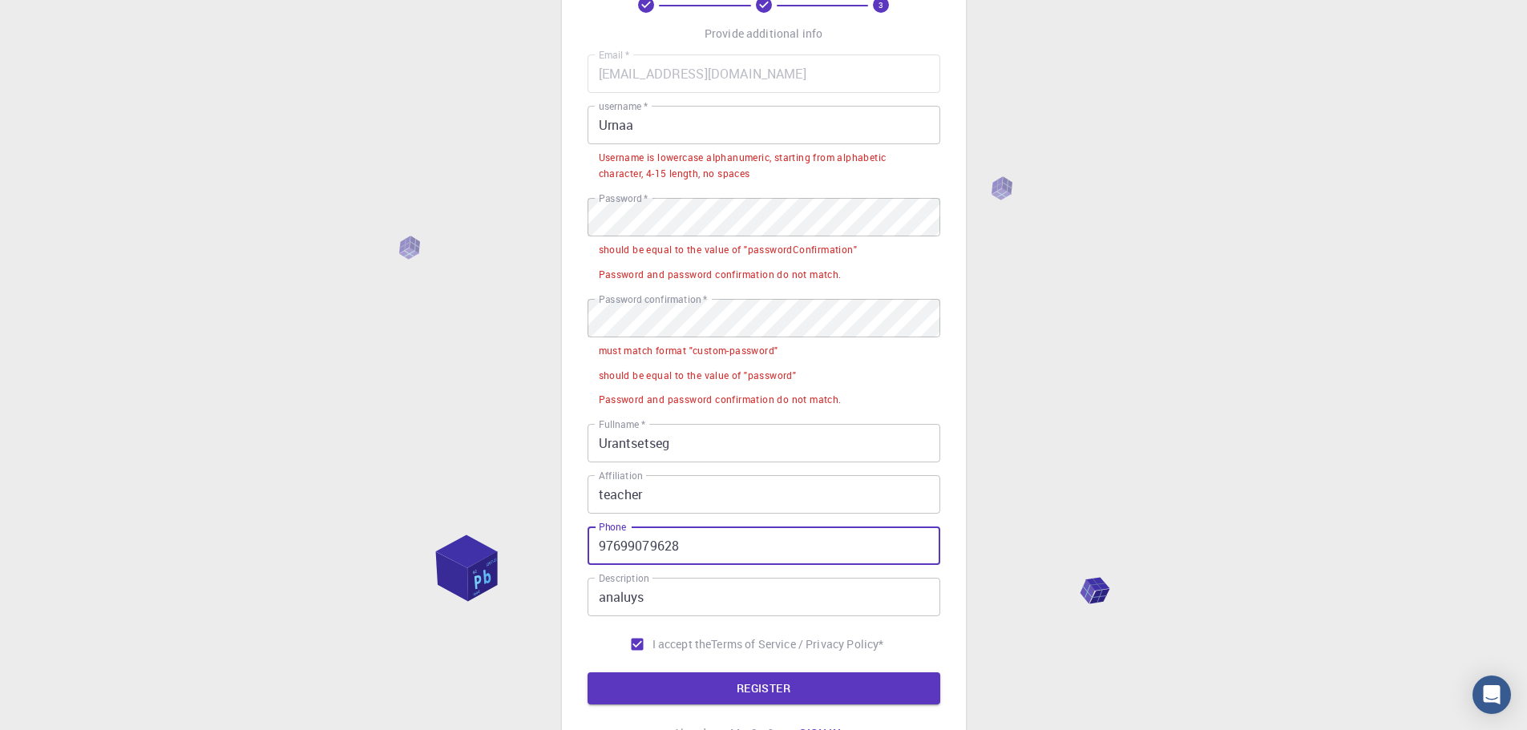
scroll to position [90, 0]
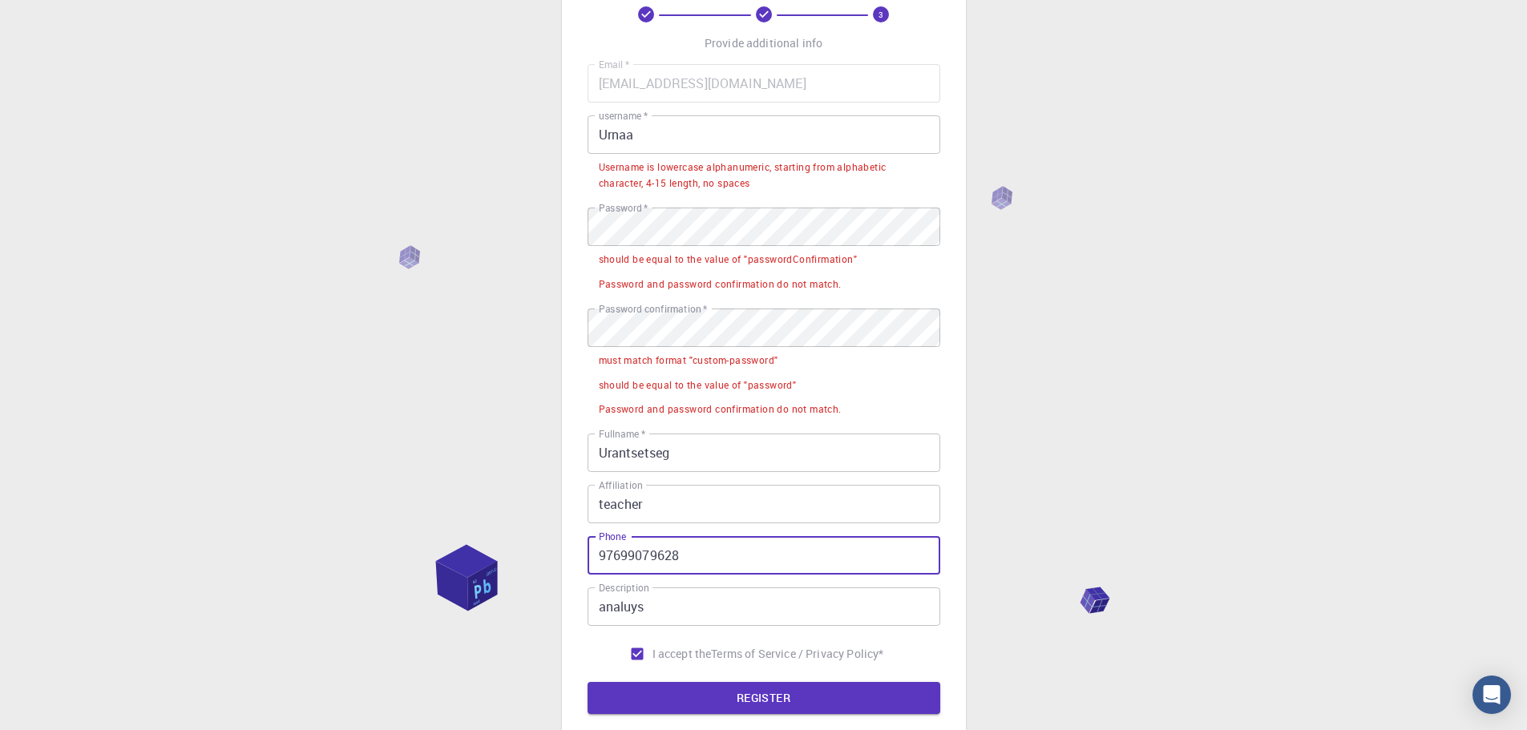
type input "97699079628"
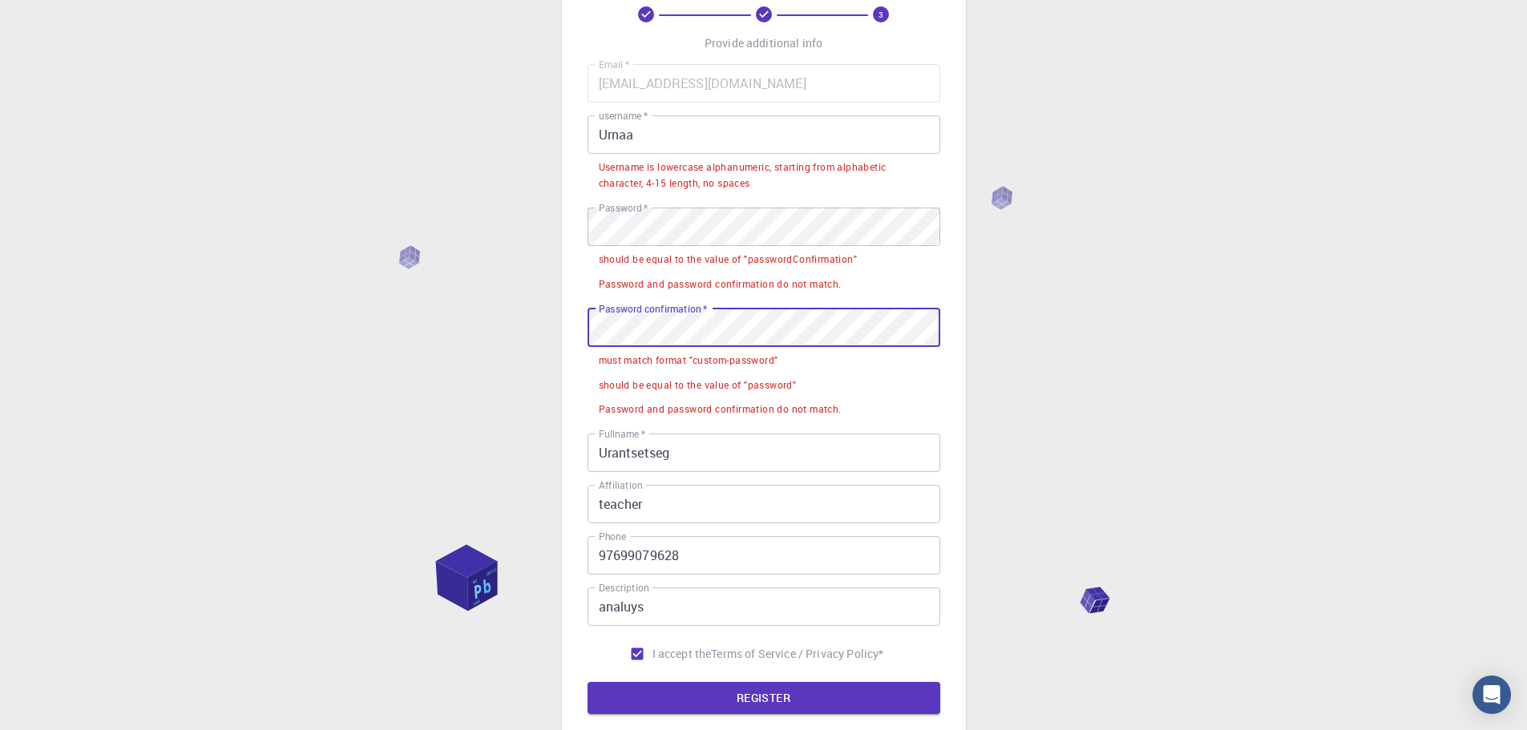
click at [410, 322] on div "3 Provide additional info Email   * [EMAIL_ADDRESS][DOMAIN_NAME] Email   * user…" at bounding box center [763, 400] width 1527 height 981
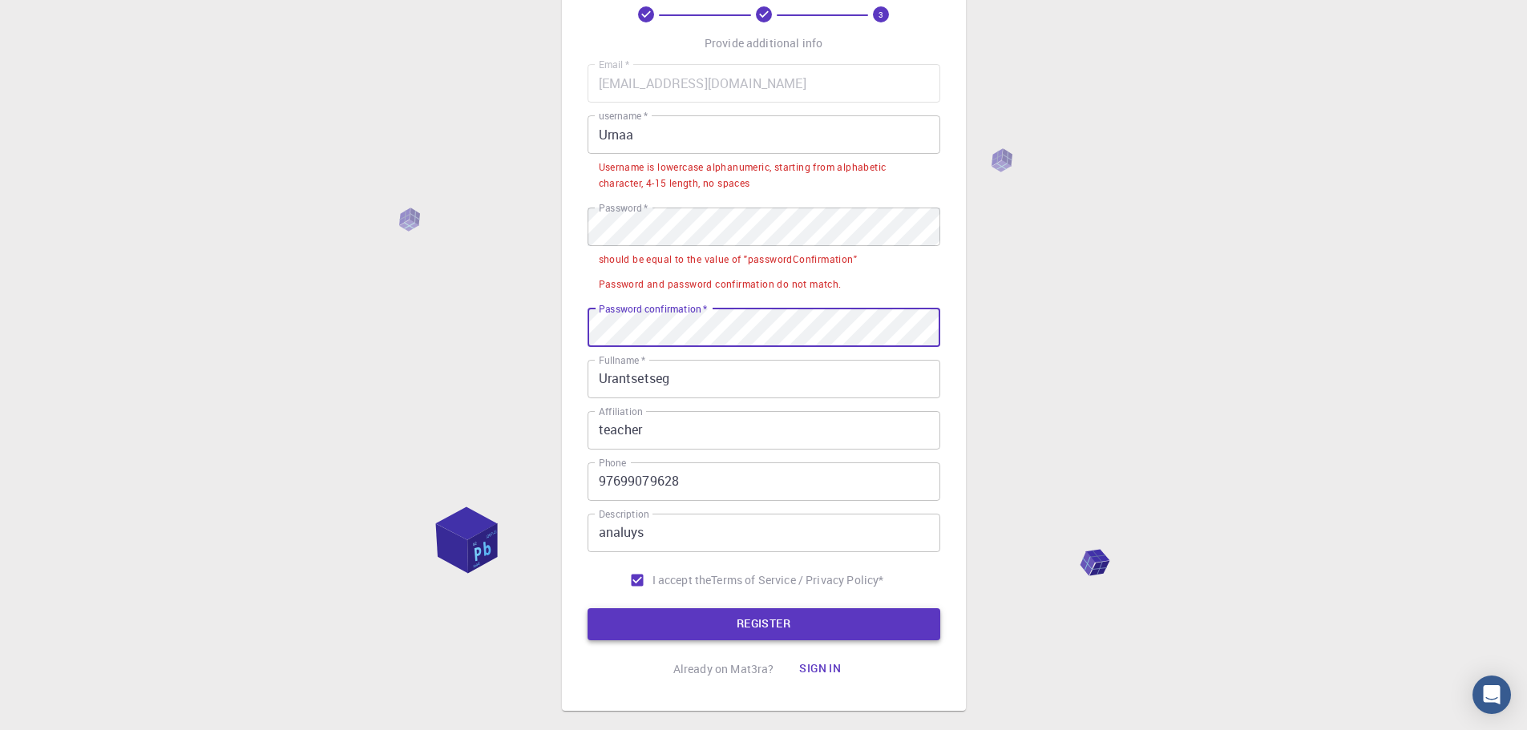
click at [745, 619] on button "REGISTER" at bounding box center [764, 625] width 353 height 32
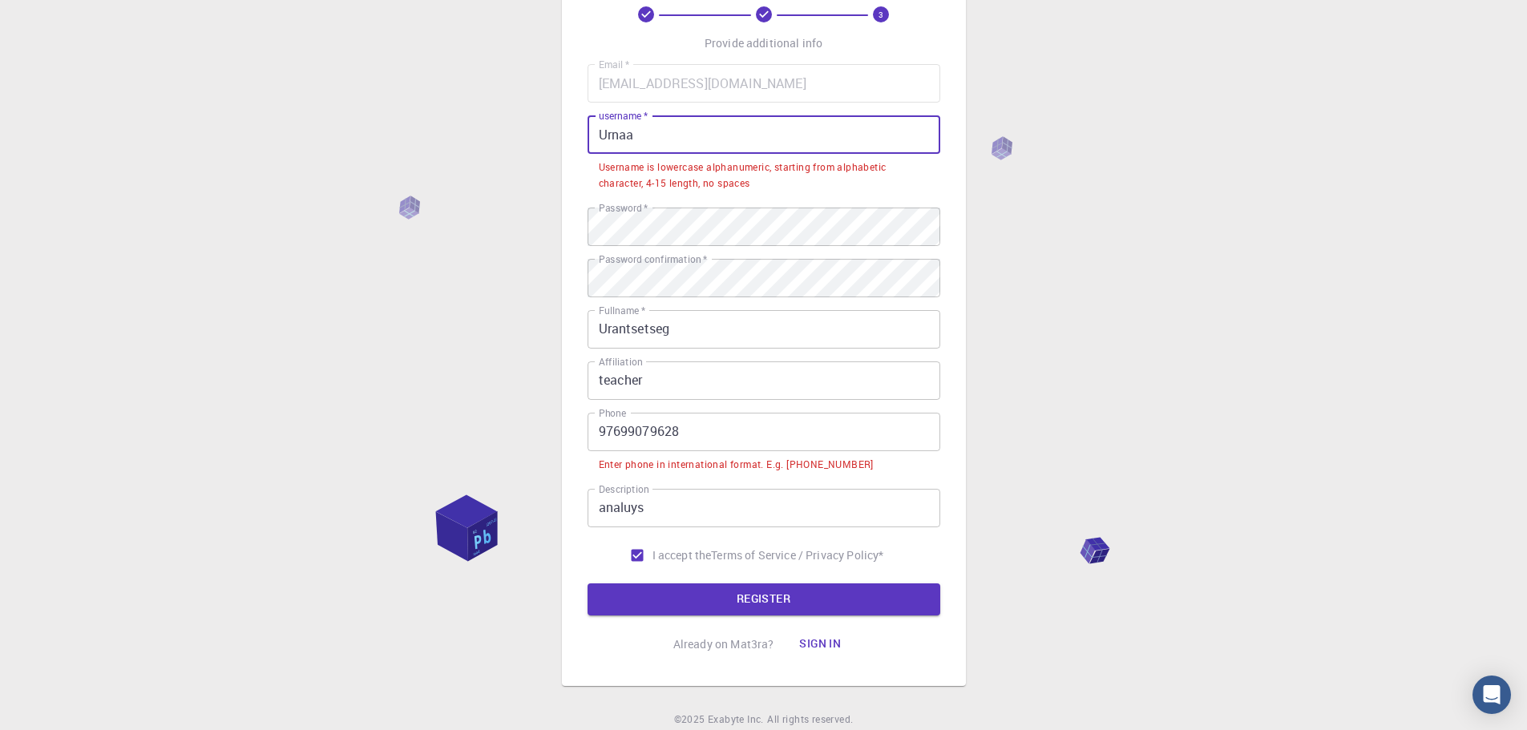
drag, startPoint x: 652, startPoint y: 133, endPoint x: 584, endPoint y: 134, distance: 67.4
click at [584, 134] on div "3 Provide additional info Email   * [EMAIL_ADDRESS][DOMAIN_NAME] Email   * user…" at bounding box center [764, 311] width 404 height 750
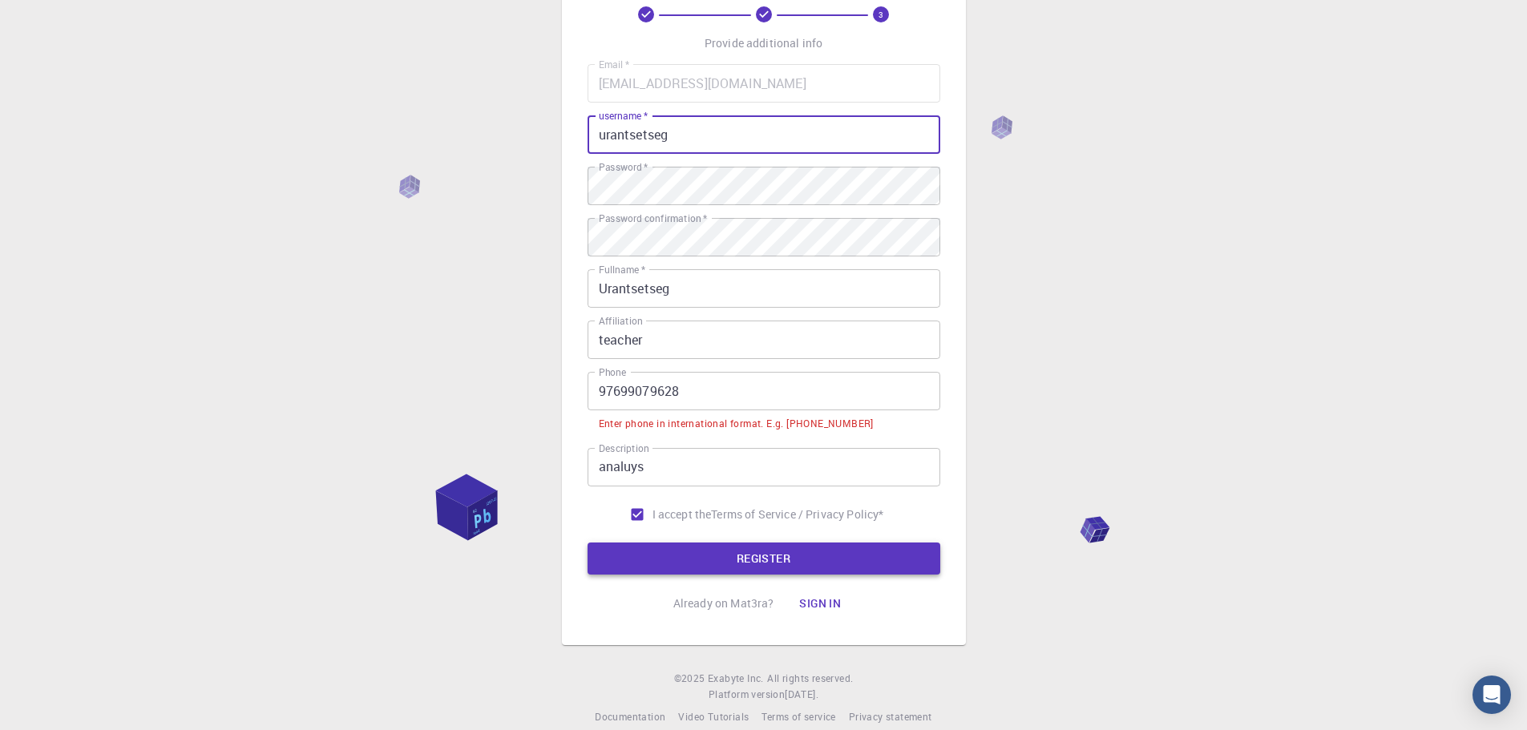
click at [717, 555] on button "REGISTER" at bounding box center [764, 559] width 353 height 32
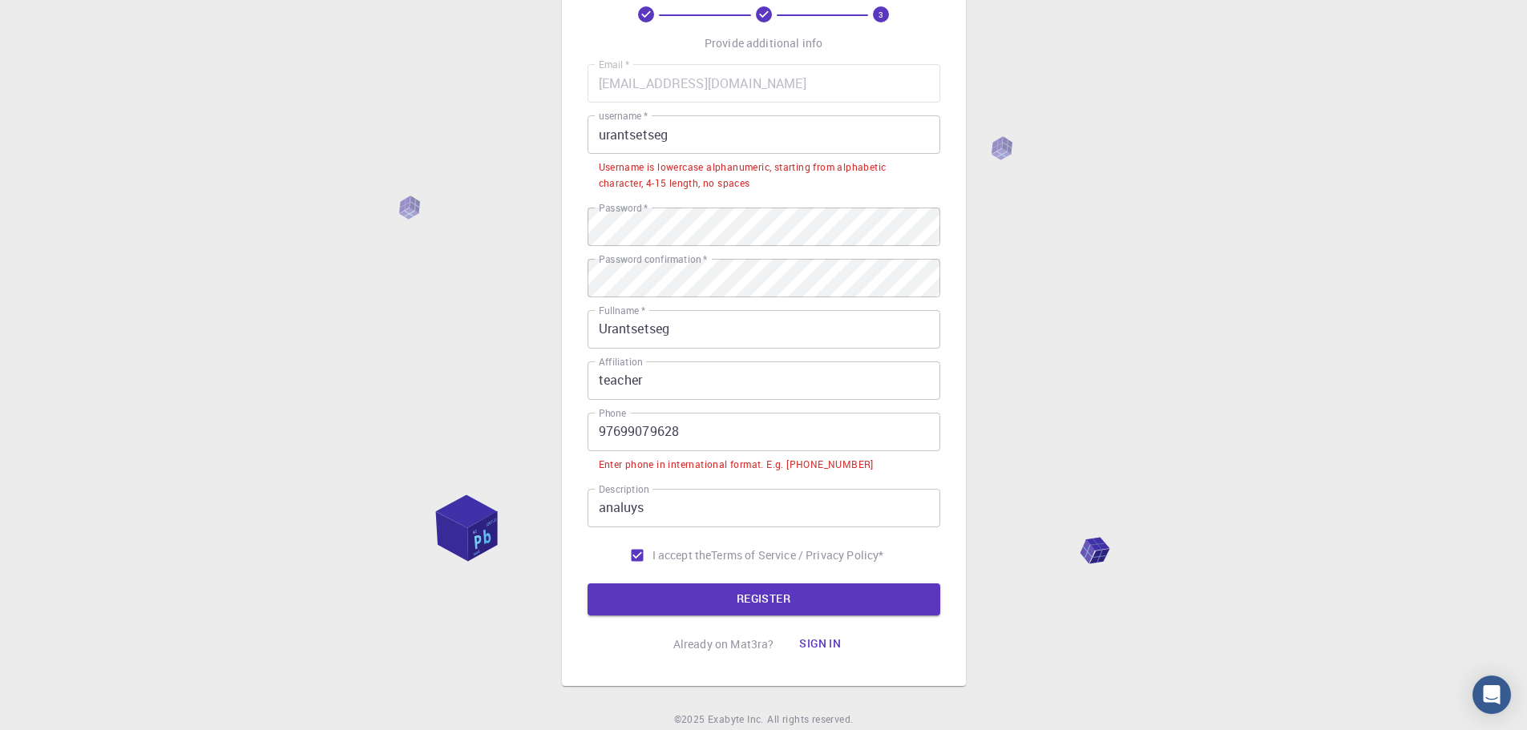
click at [691, 136] on input "urantsetseg" at bounding box center [764, 134] width 353 height 38
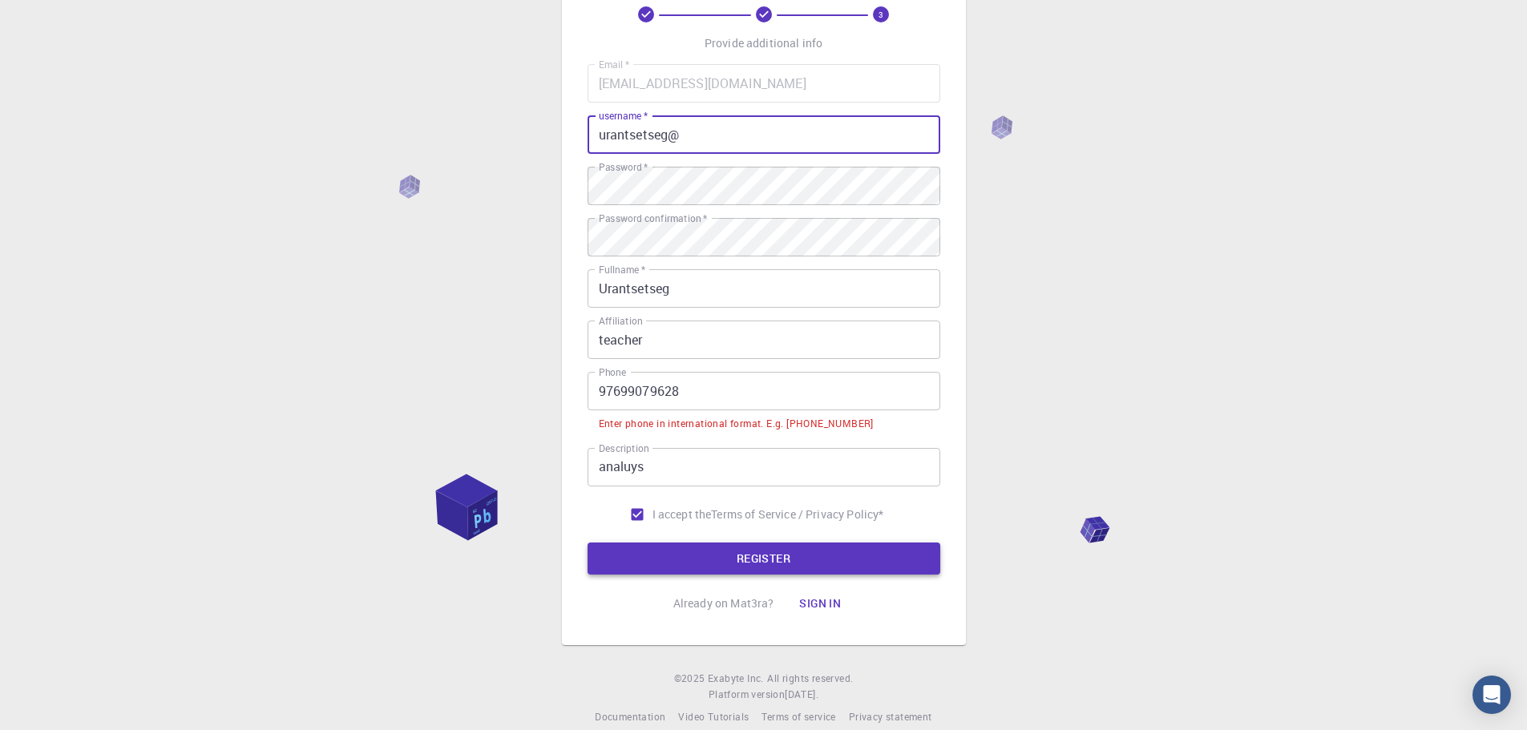
type input "urantsetseg@"
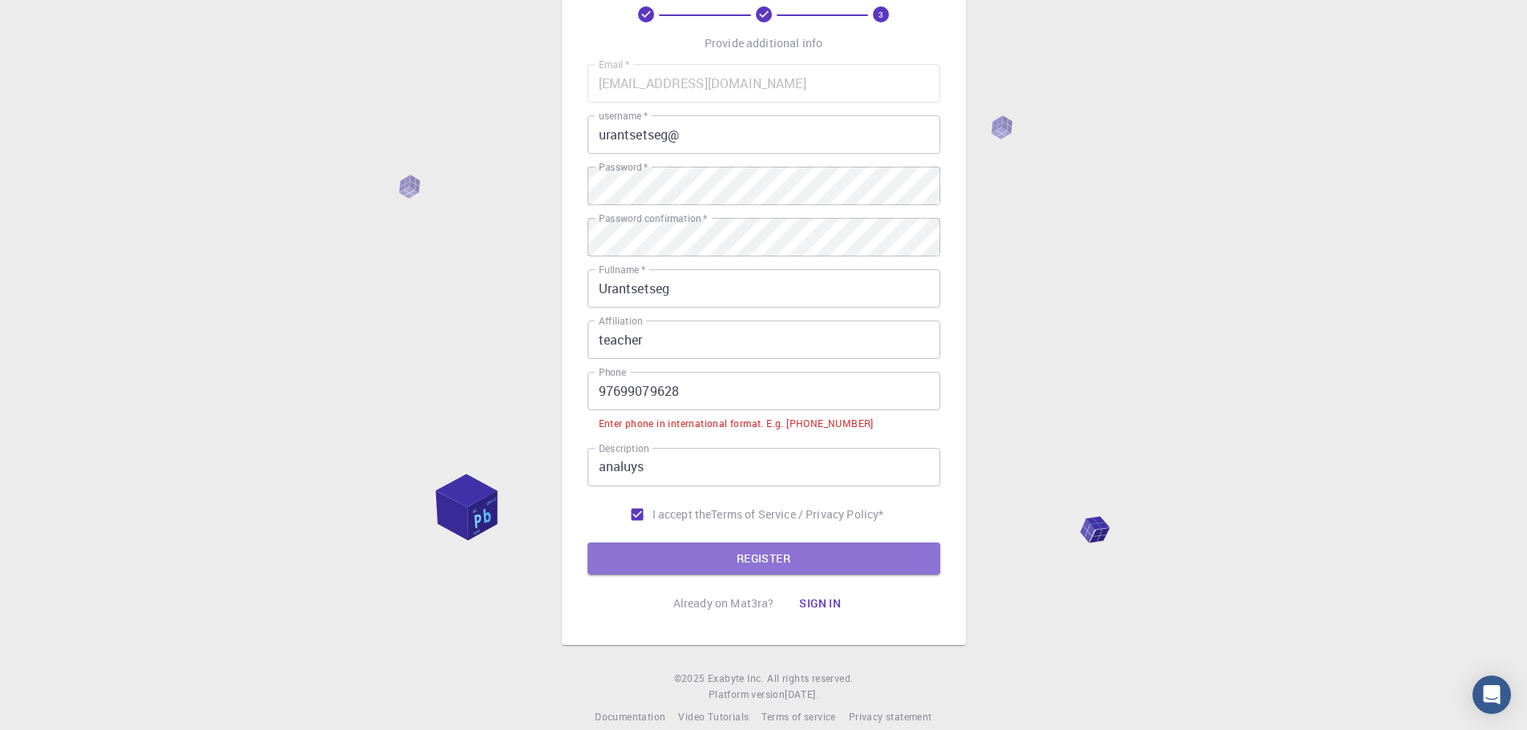
click at [746, 565] on button "REGISTER" at bounding box center [764, 559] width 353 height 32
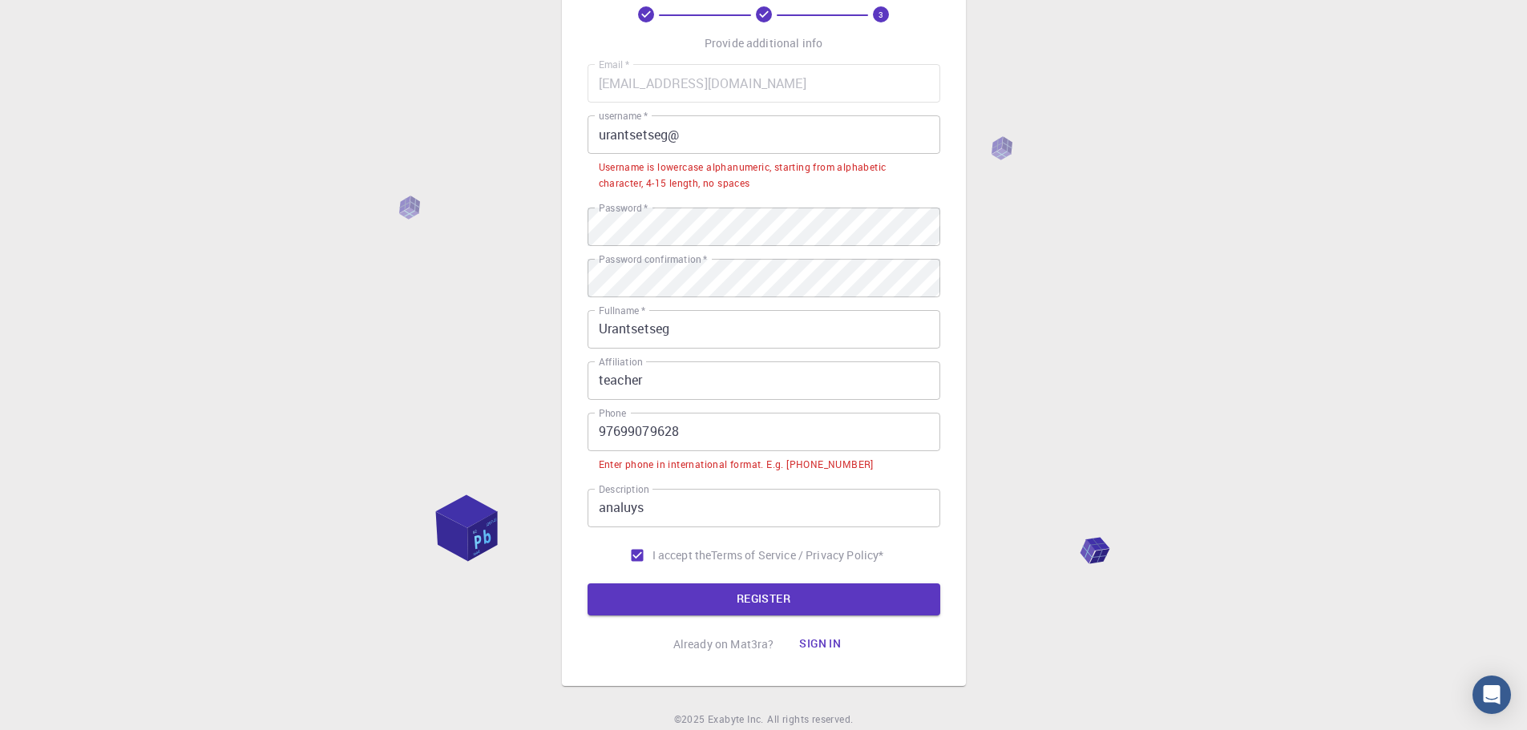
drag, startPoint x: 766, startPoint y: 134, endPoint x: 709, endPoint y: -97, distance: 238.0
click at [709, 0] on html "3 Provide additional info Email   * [EMAIL_ADDRESS][DOMAIN_NAME] Email   * user…" at bounding box center [763, 350] width 1527 height 881
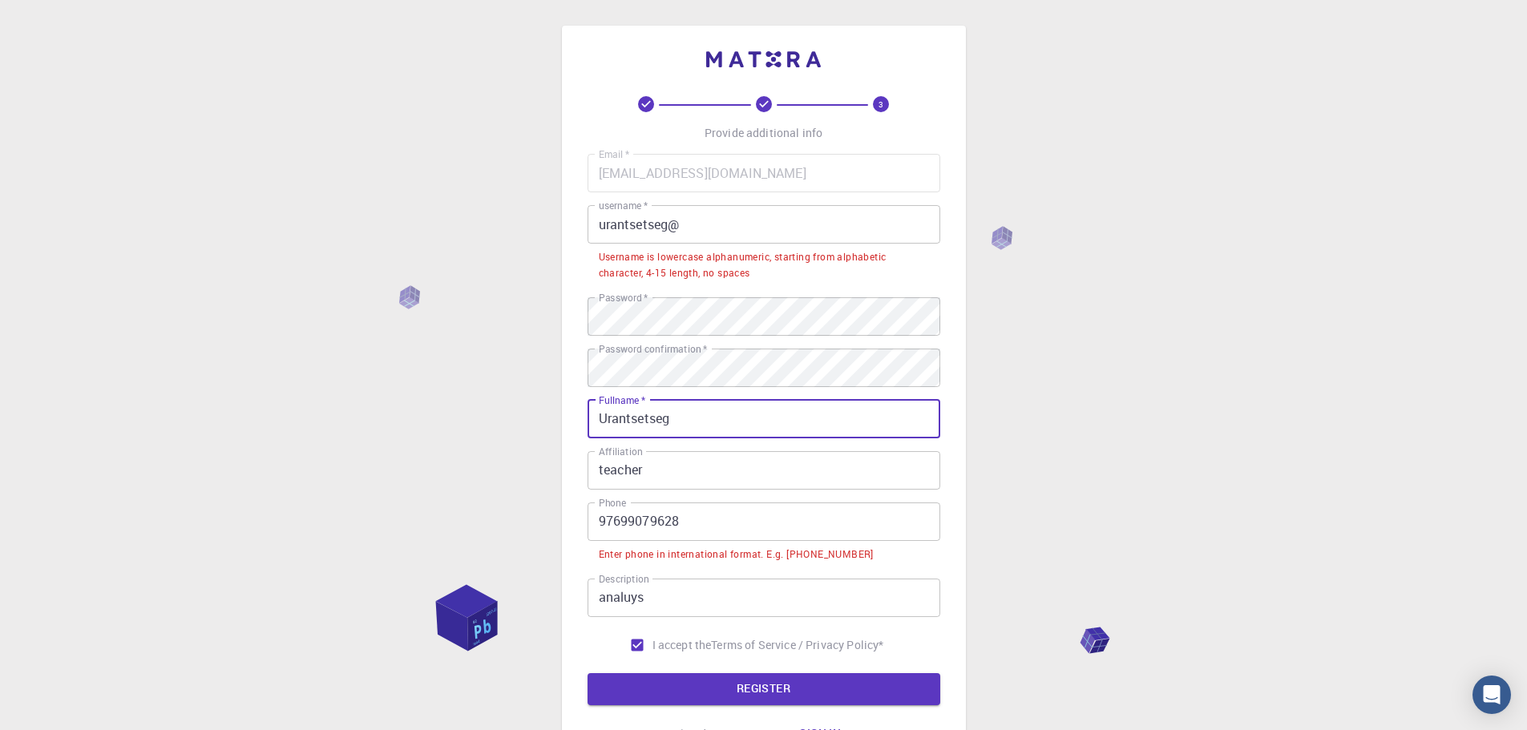
scroll to position [151, 0]
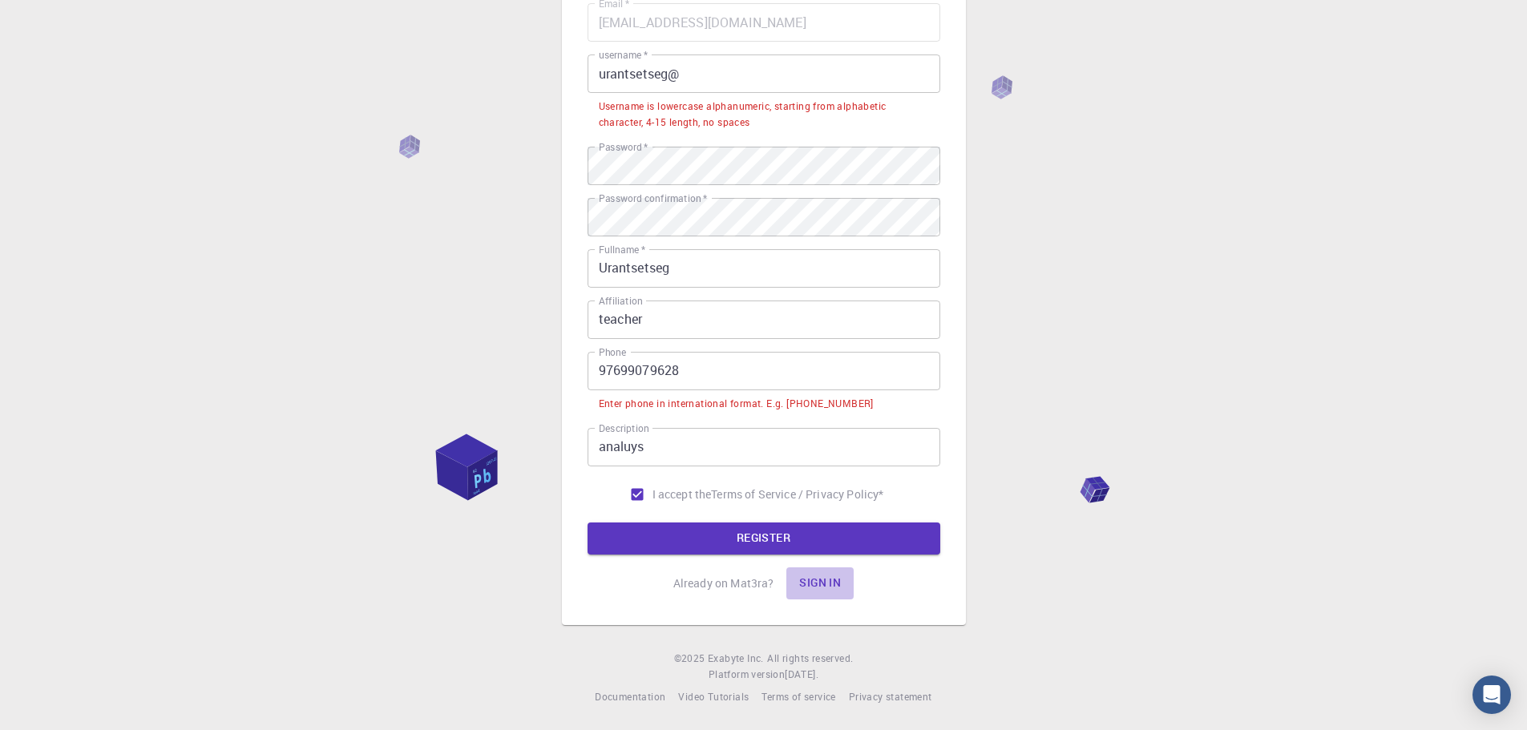
click at [833, 580] on button "Sign in" at bounding box center [820, 584] width 67 height 32
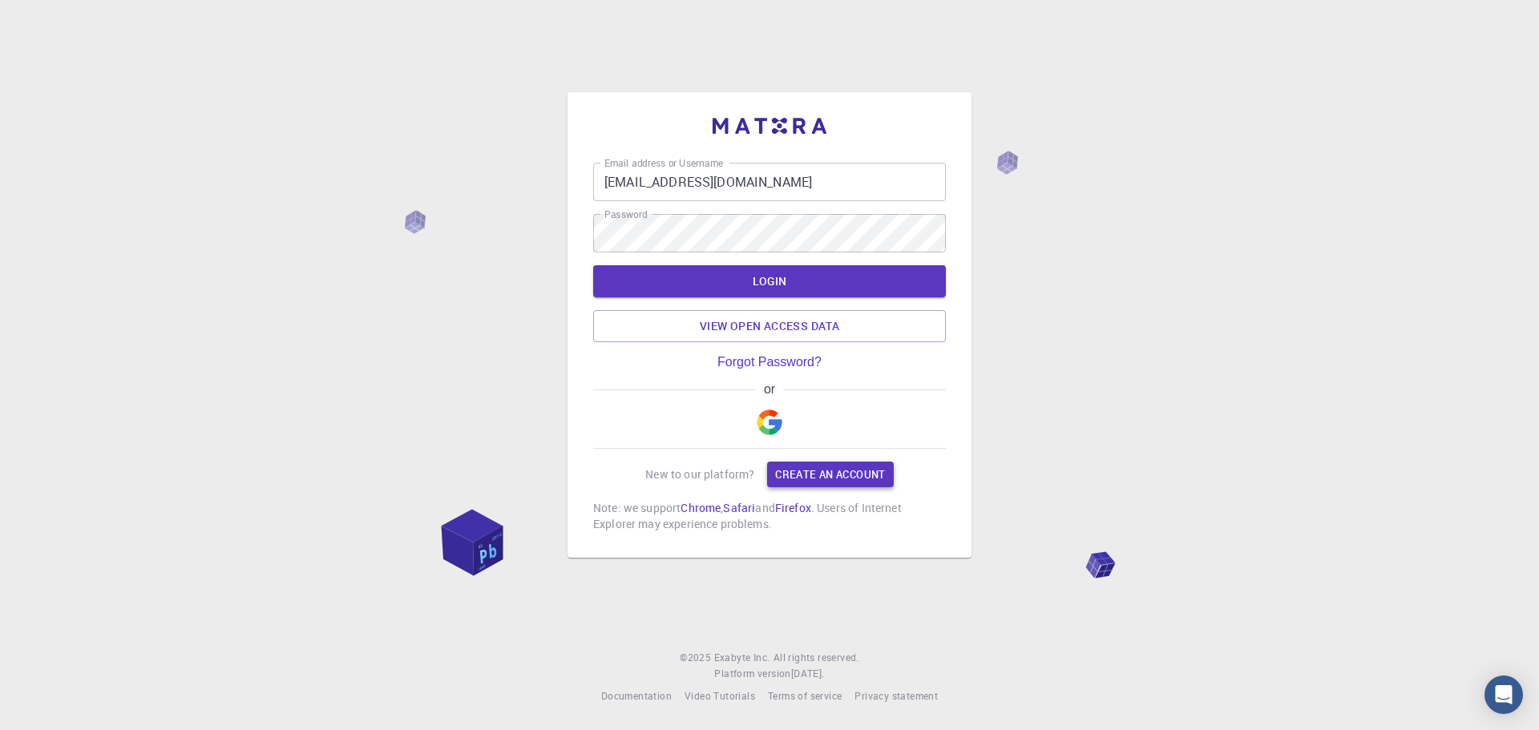
click at [831, 473] on link "Create an account" at bounding box center [830, 475] width 126 height 26
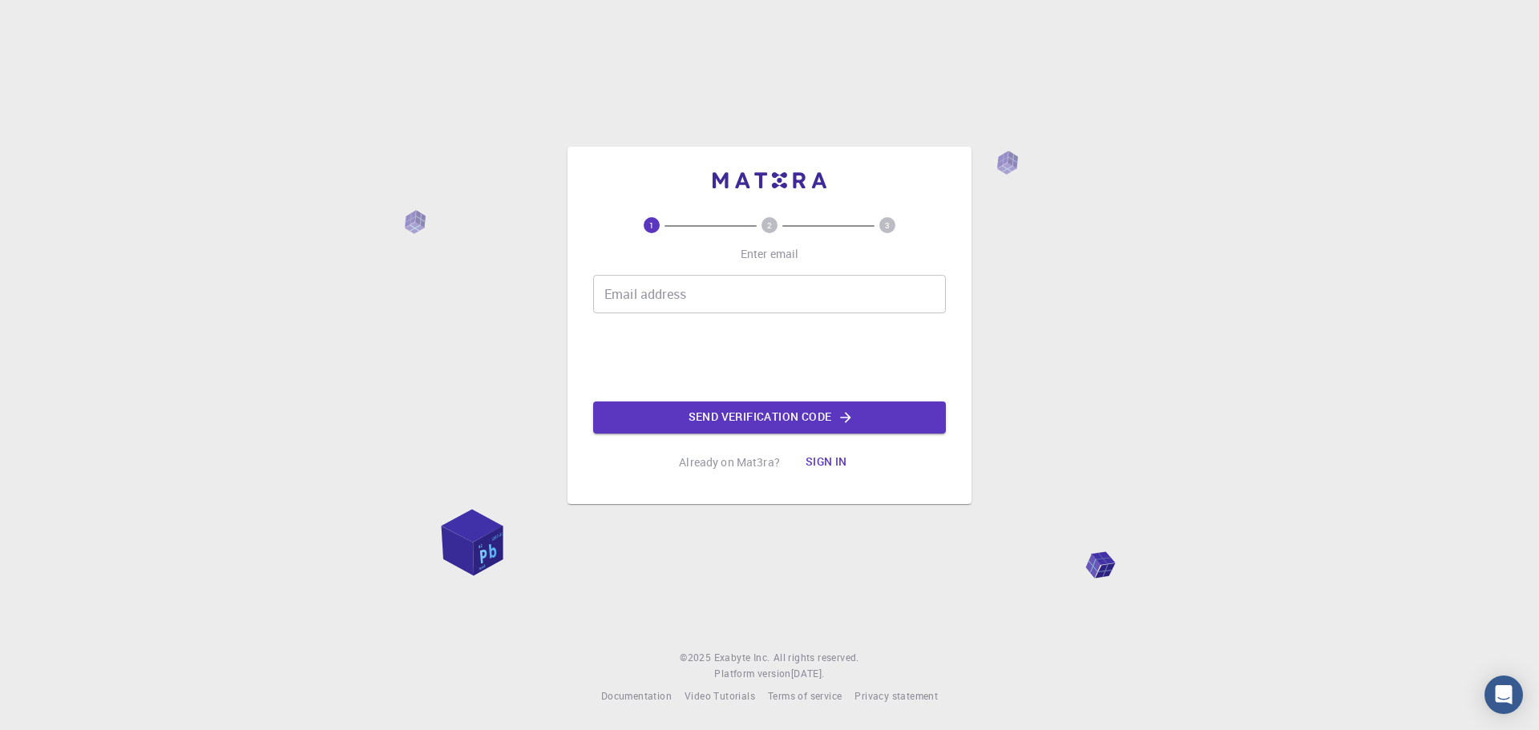
click at [738, 293] on input "Email address" at bounding box center [769, 294] width 353 height 38
type input "[EMAIL_ADDRESS][DOMAIN_NAME]"
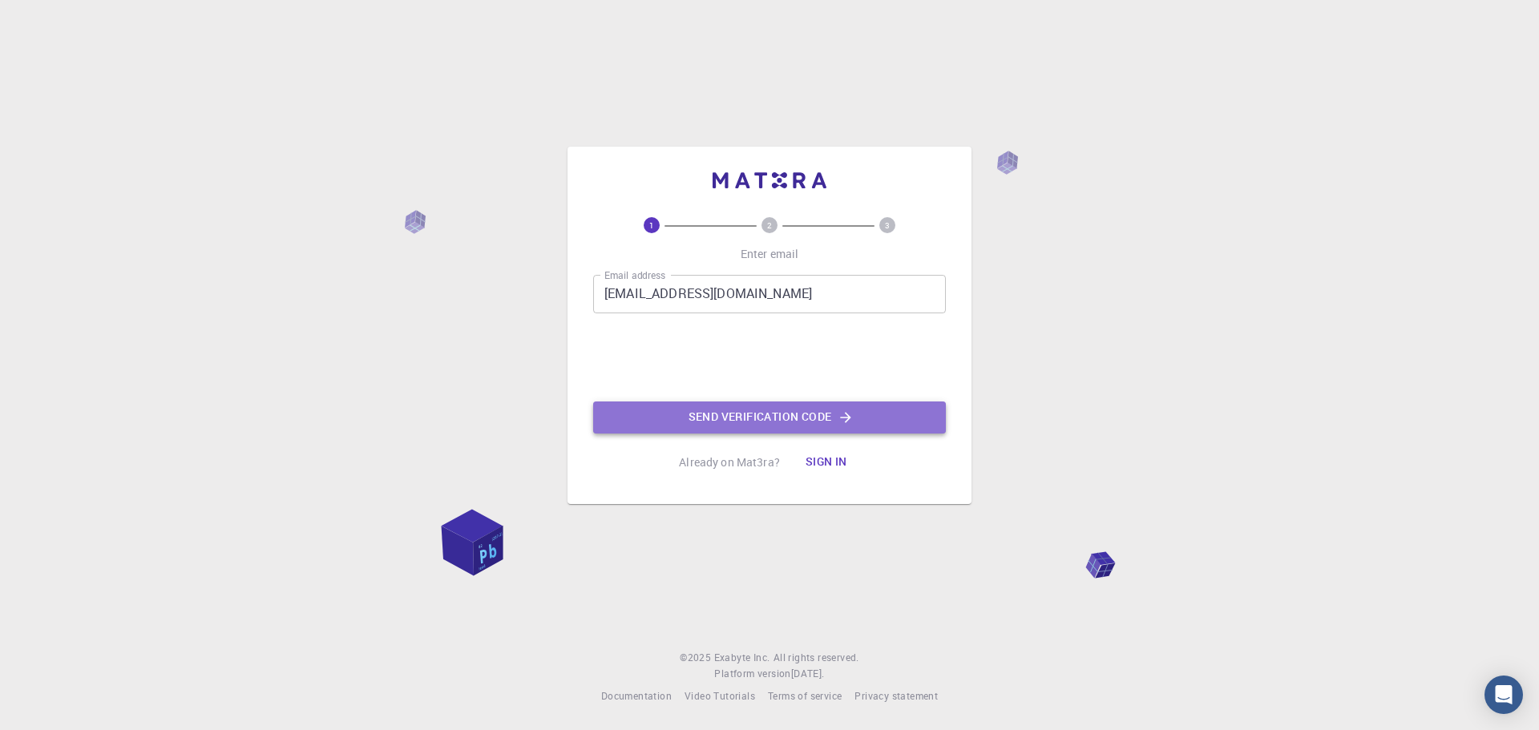
click at [726, 422] on button "Send verification code" at bounding box center [769, 418] width 353 height 32
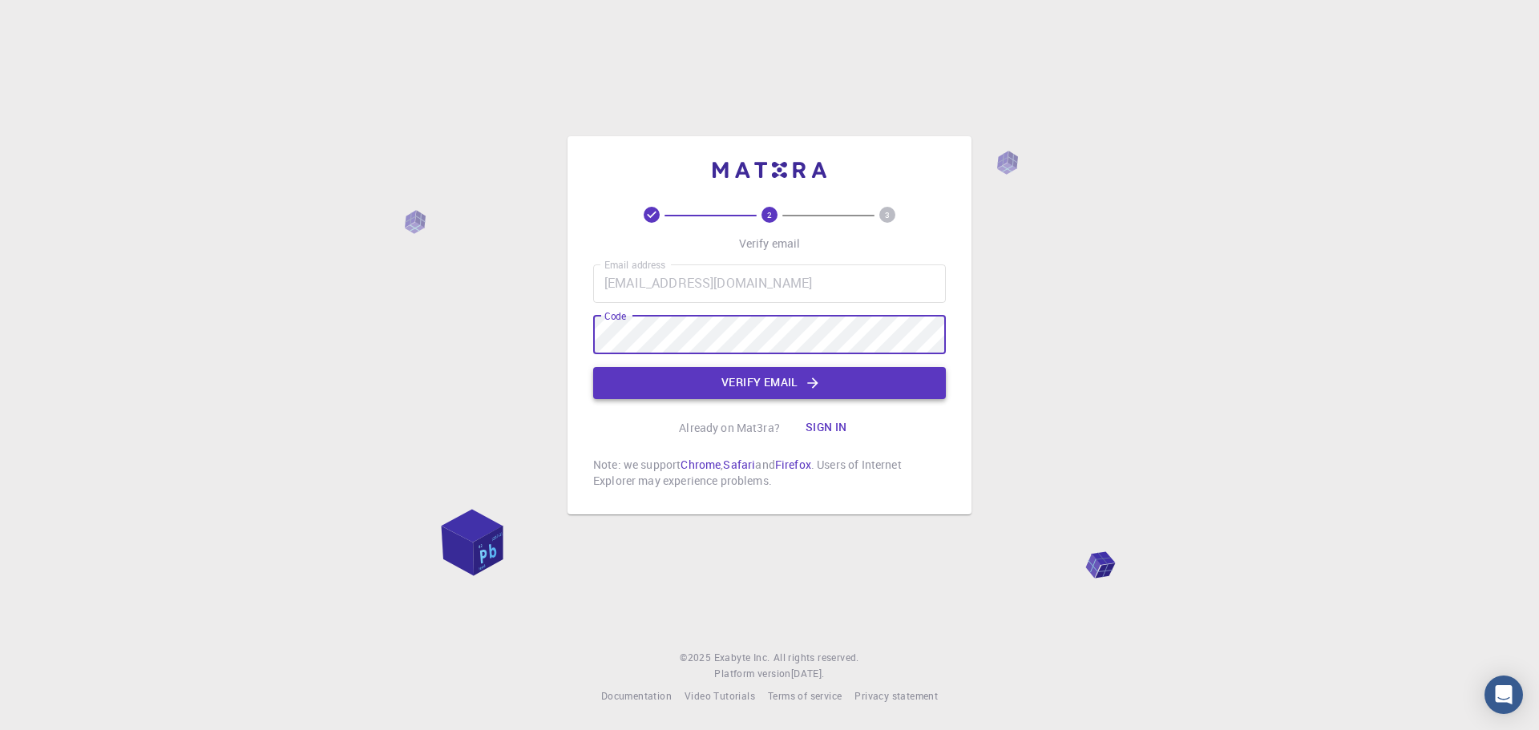
click at [654, 381] on button "Verify email" at bounding box center [769, 383] width 353 height 32
